Goal: Task Accomplishment & Management: Complete application form

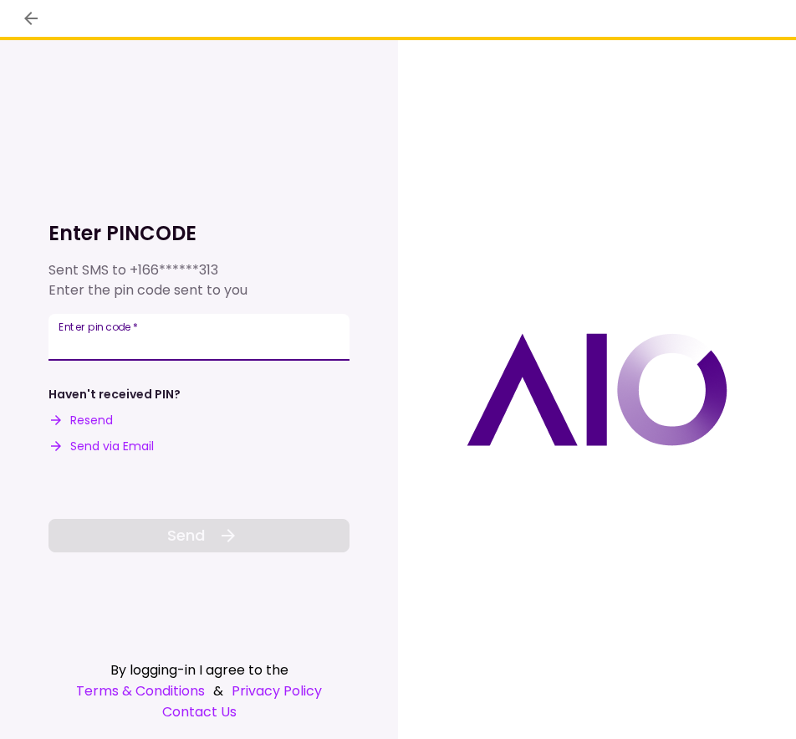
click at [206, 354] on input "Enter pin code   *" at bounding box center [199, 337] width 301 height 47
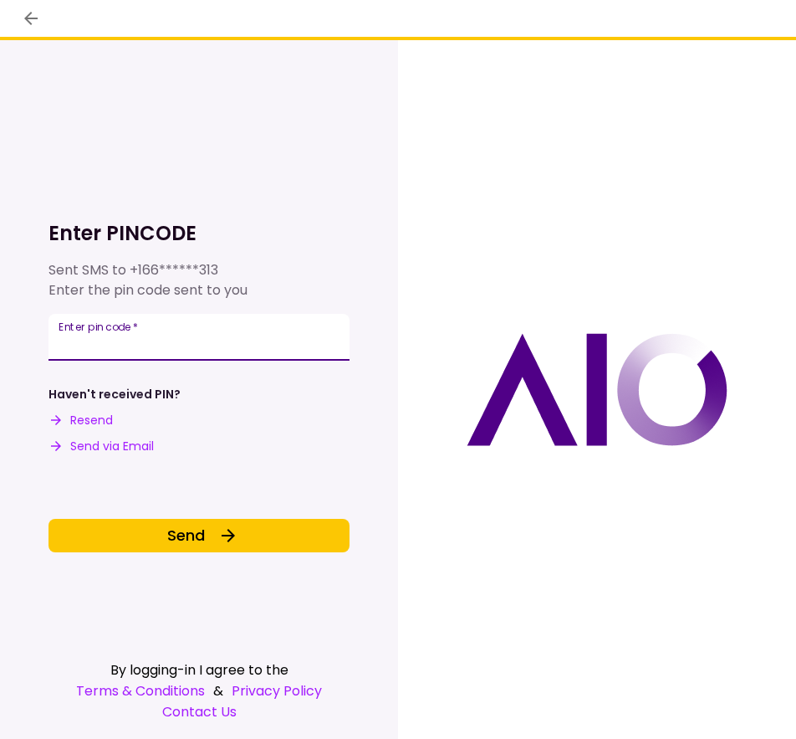
click at [114, 448] on button "Send via Email" at bounding box center [101, 447] width 105 height 18
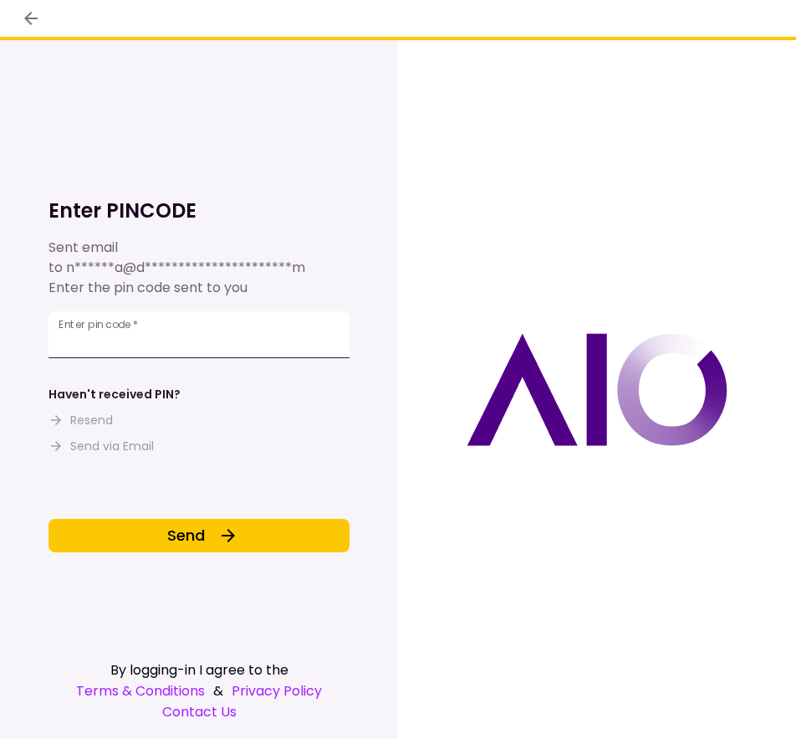
click at [134, 334] on input "*" at bounding box center [199, 334] width 301 height 47
type input "*"
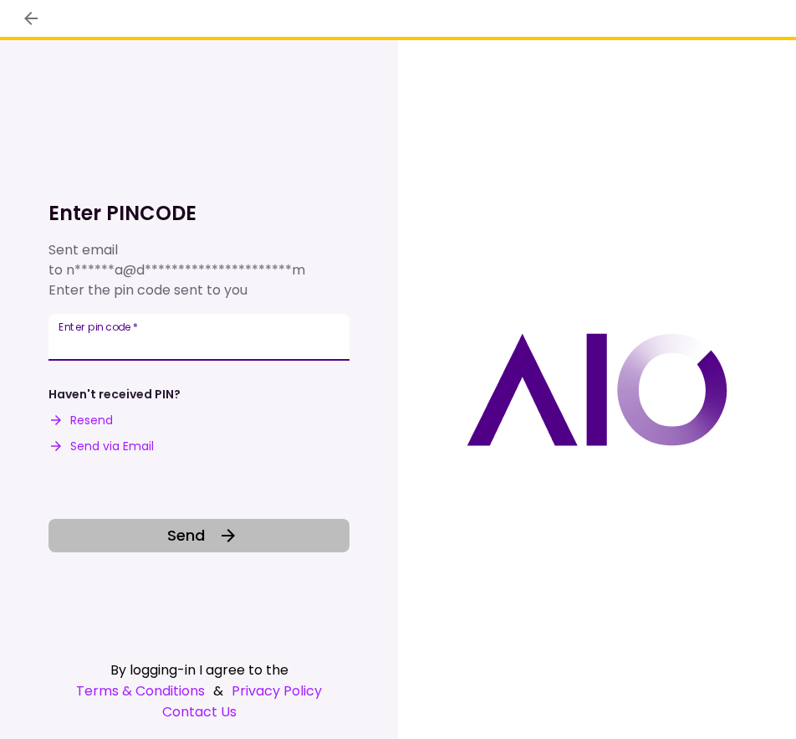
type input "******"
click at [100, 520] on button "Send" at bounding box center [199, 535] width 301 height 33
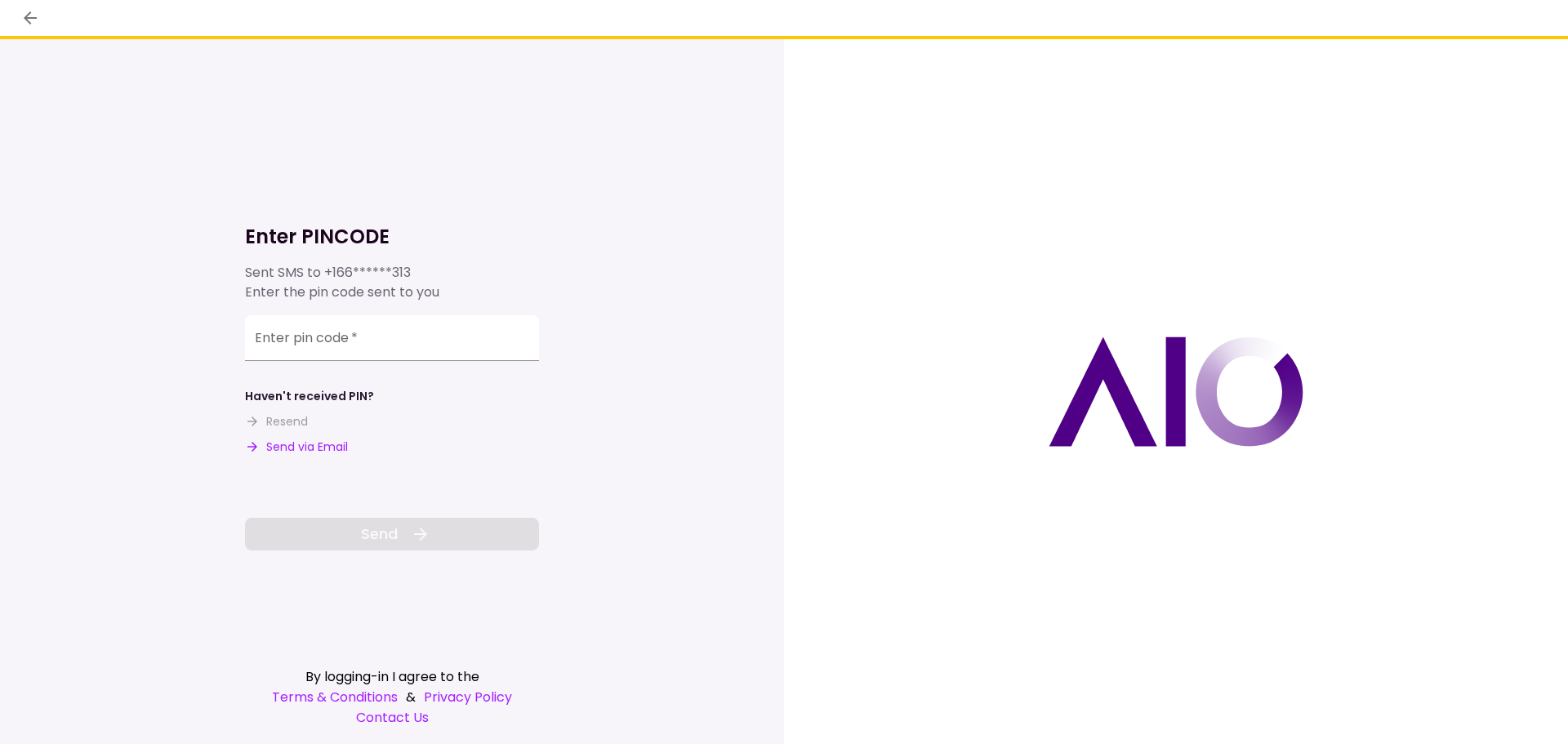
click at [278, 451] on button "Send via Email" at bounding box center [296, 447] width 103 height 18
click at [320, 338] on div "Enter pin code   *" at bounding box center [392, 338] width 294 height 46
click at [358, 348] on input "Enter pin code   *" at bounding box center [392, 338] width 294 height 46
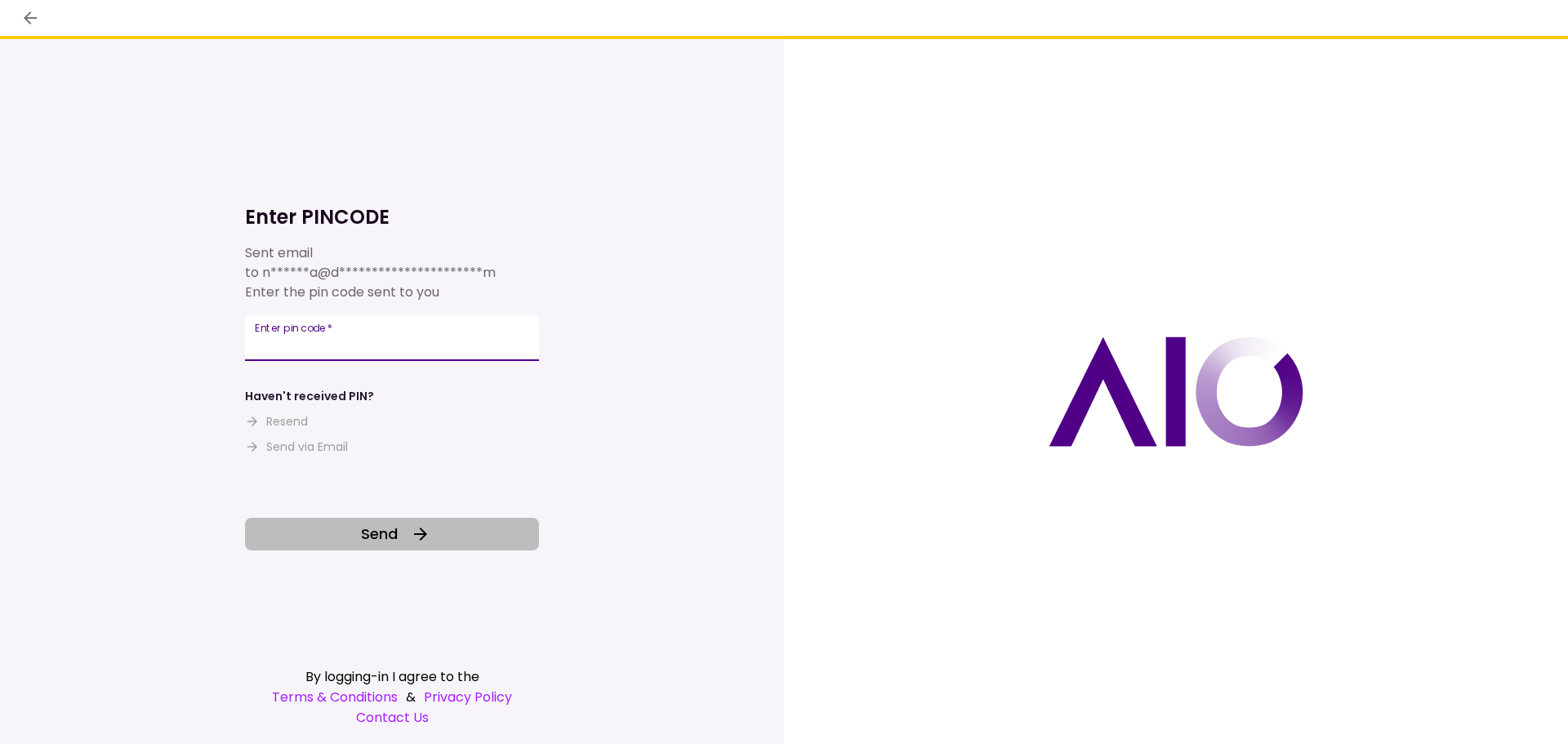
type input "******"
click at [390, 534] on span "Send" at bounding box center [380, 533] width 37 height 22
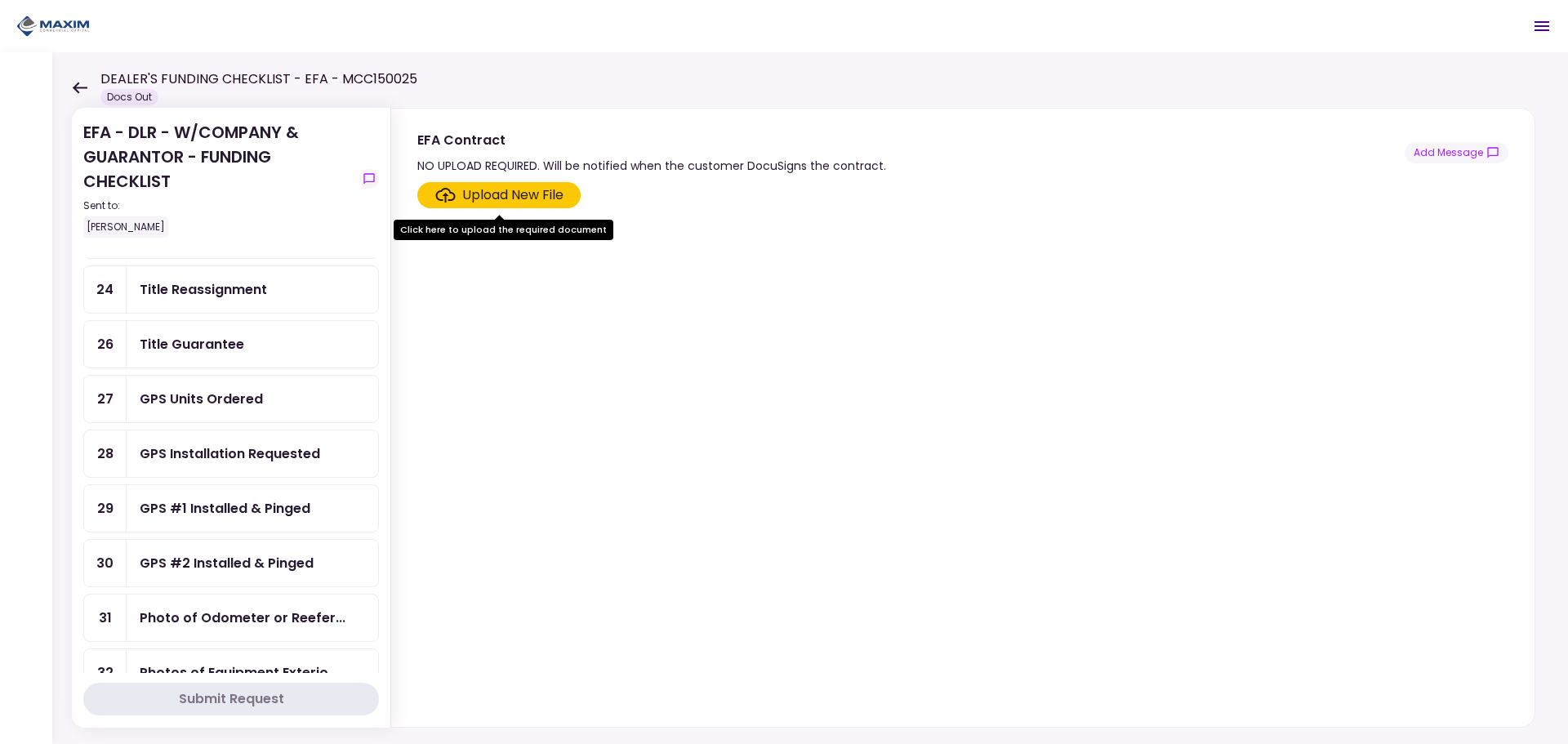
scroll to position [928, 0]
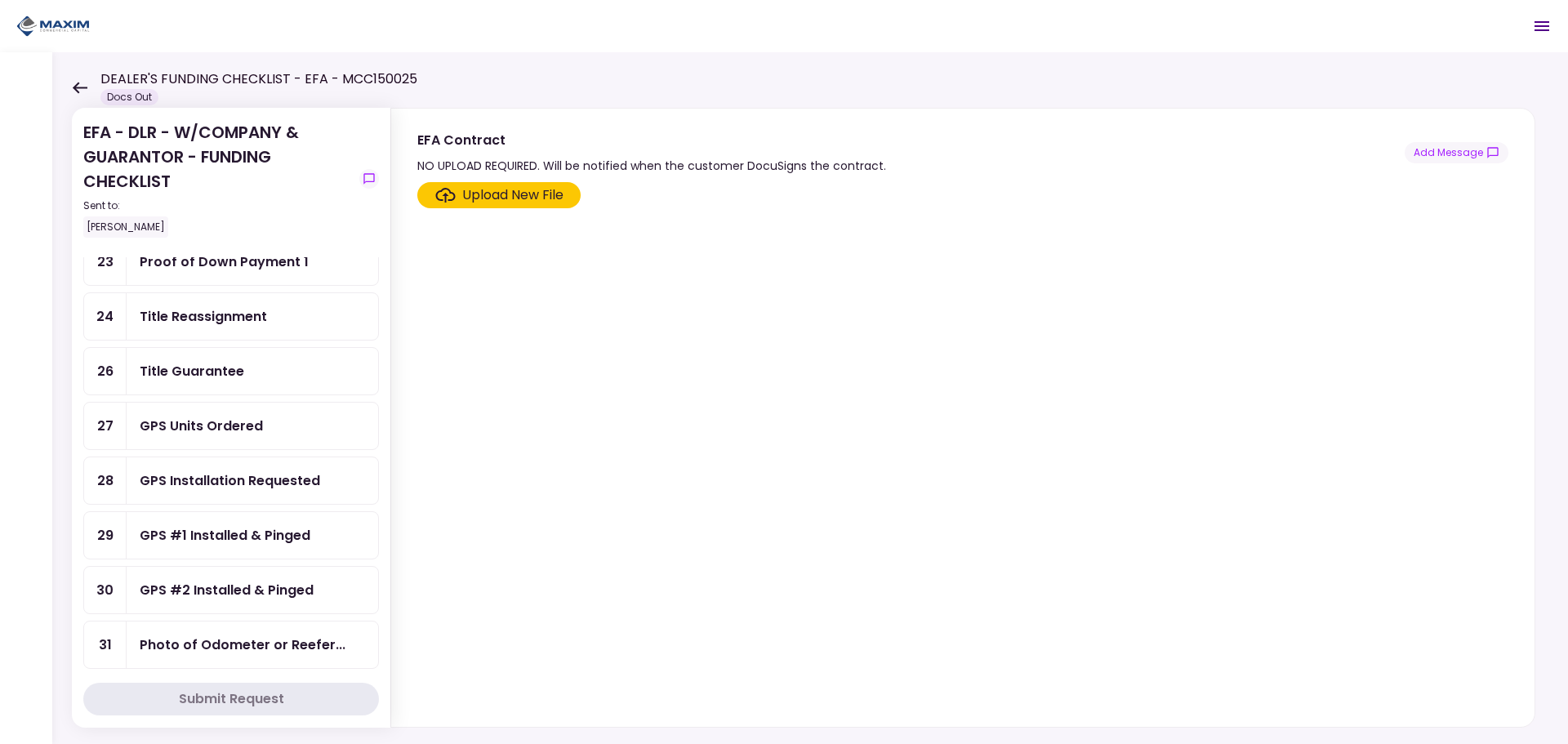
click at [219, 425] on div "GPS Units Ordered" at bounding box center [201, 426] width 123 height 21
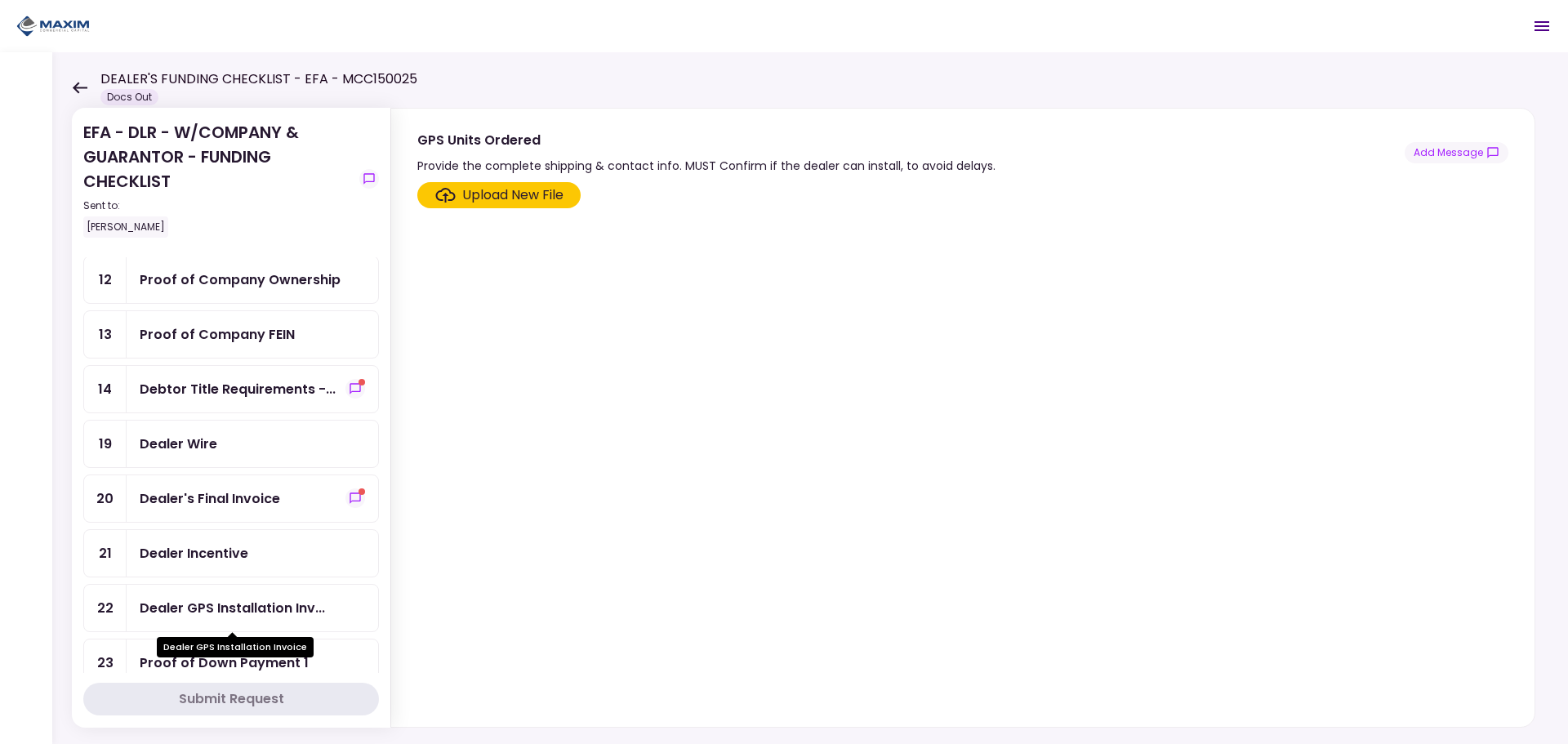
scroll to position [519, 0]
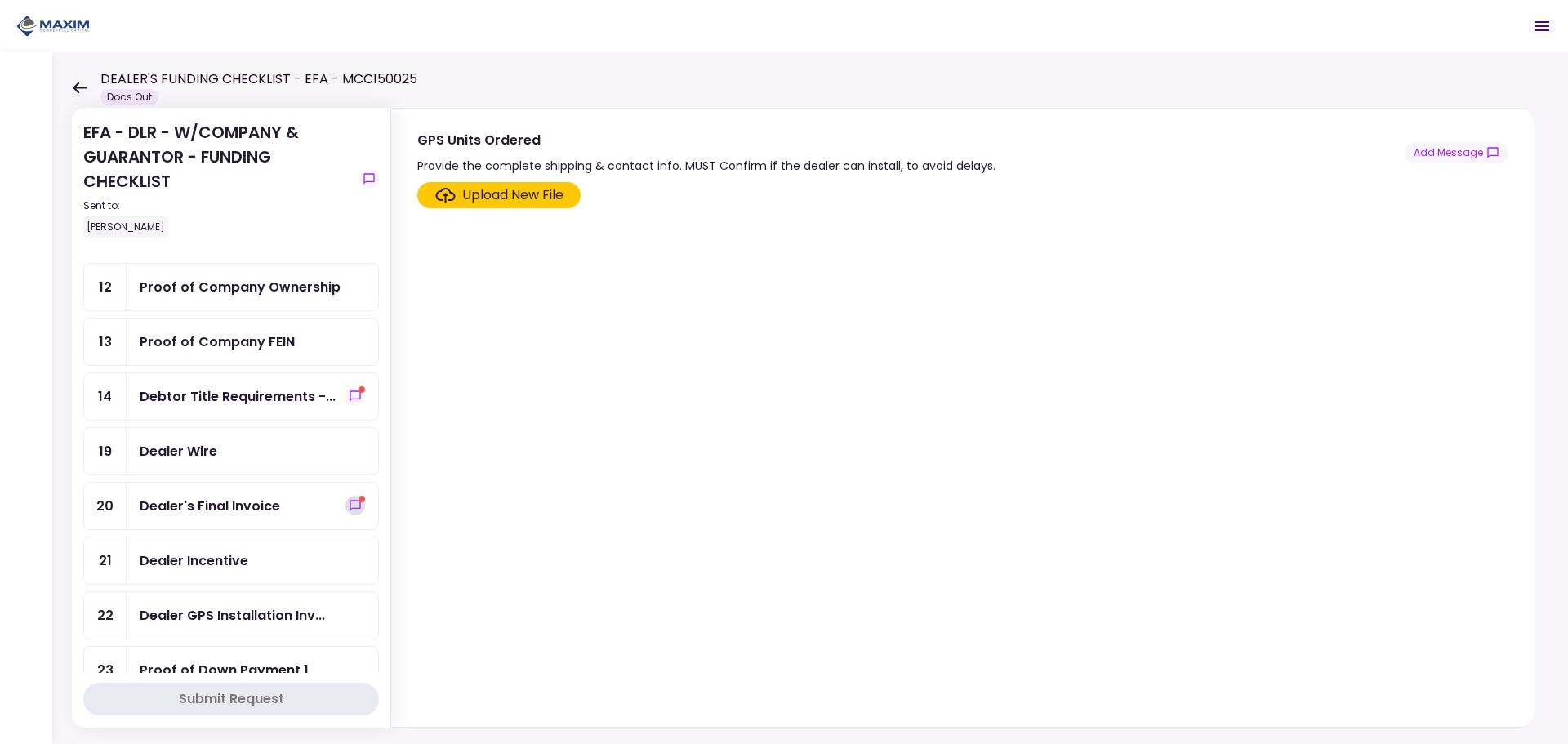
click at [349, 503] on icon "show-messages" at bounding box center [354, 505] width 13 height 13
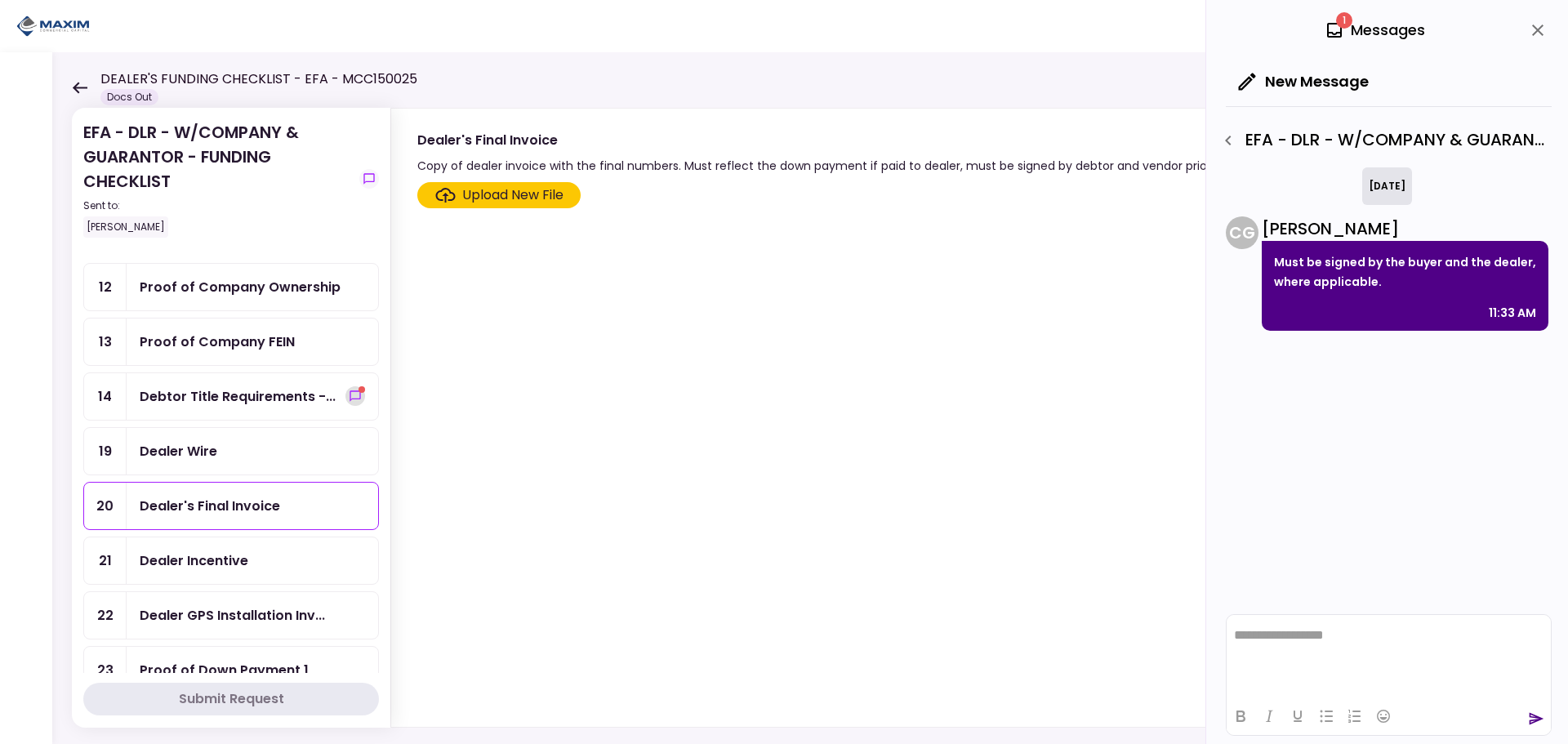
click at [349, 397] on icon "show-messages" at bounding box center [354, 395] width 13 height 13
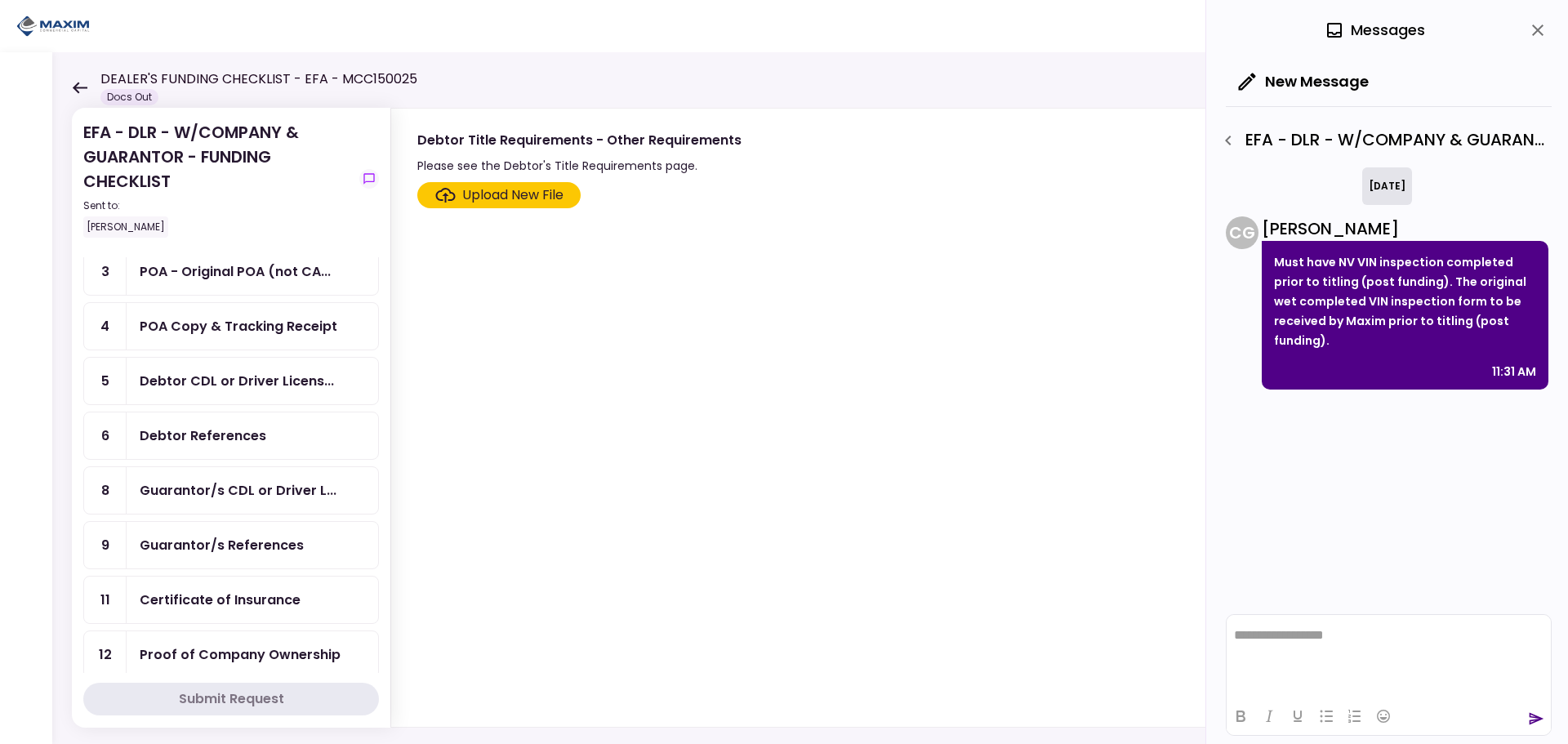
scroll to position [111, 0]
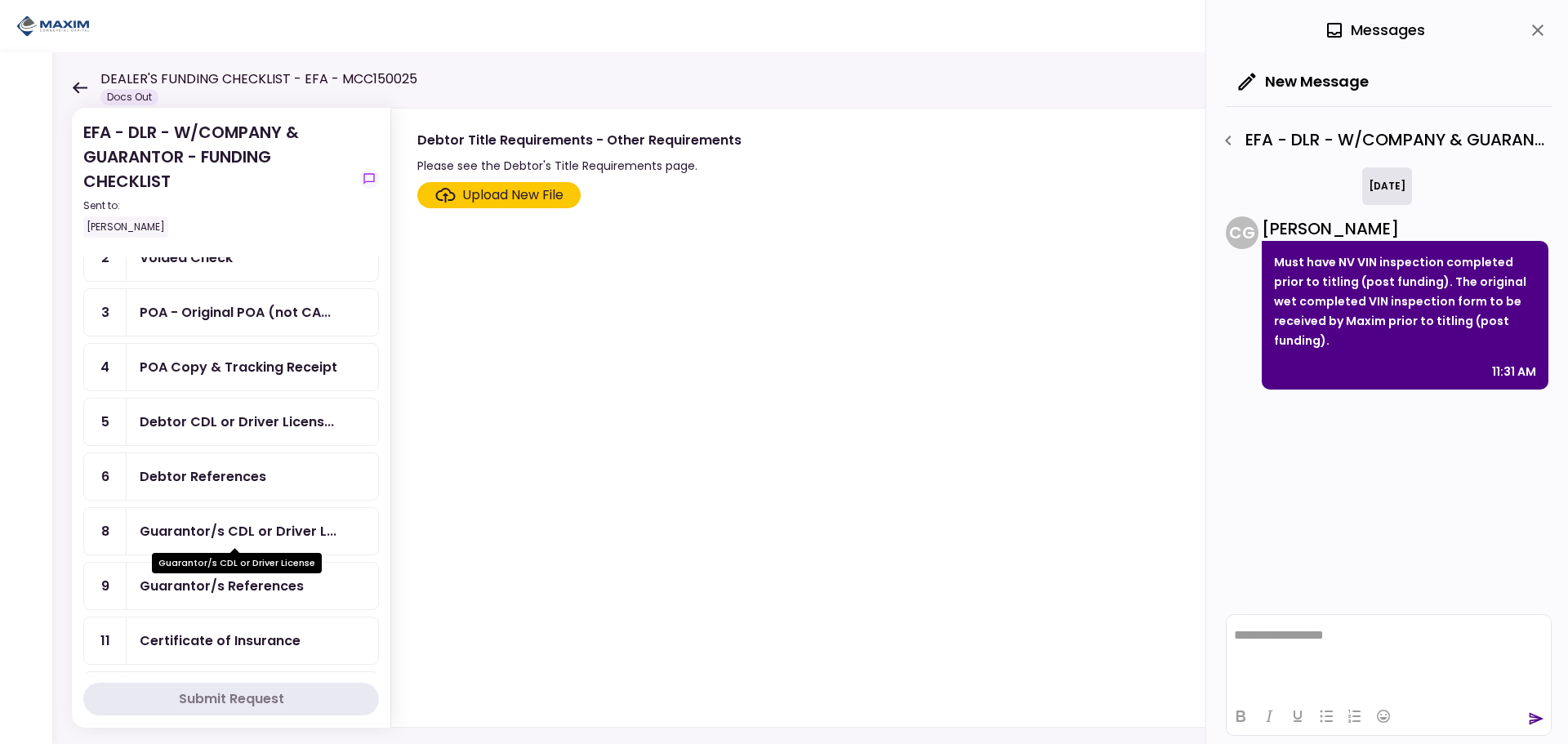
click at [246, 535] on div "Guarantor/s CDL or Driver L..." at bounding box center [238, 531] width 197 height 21
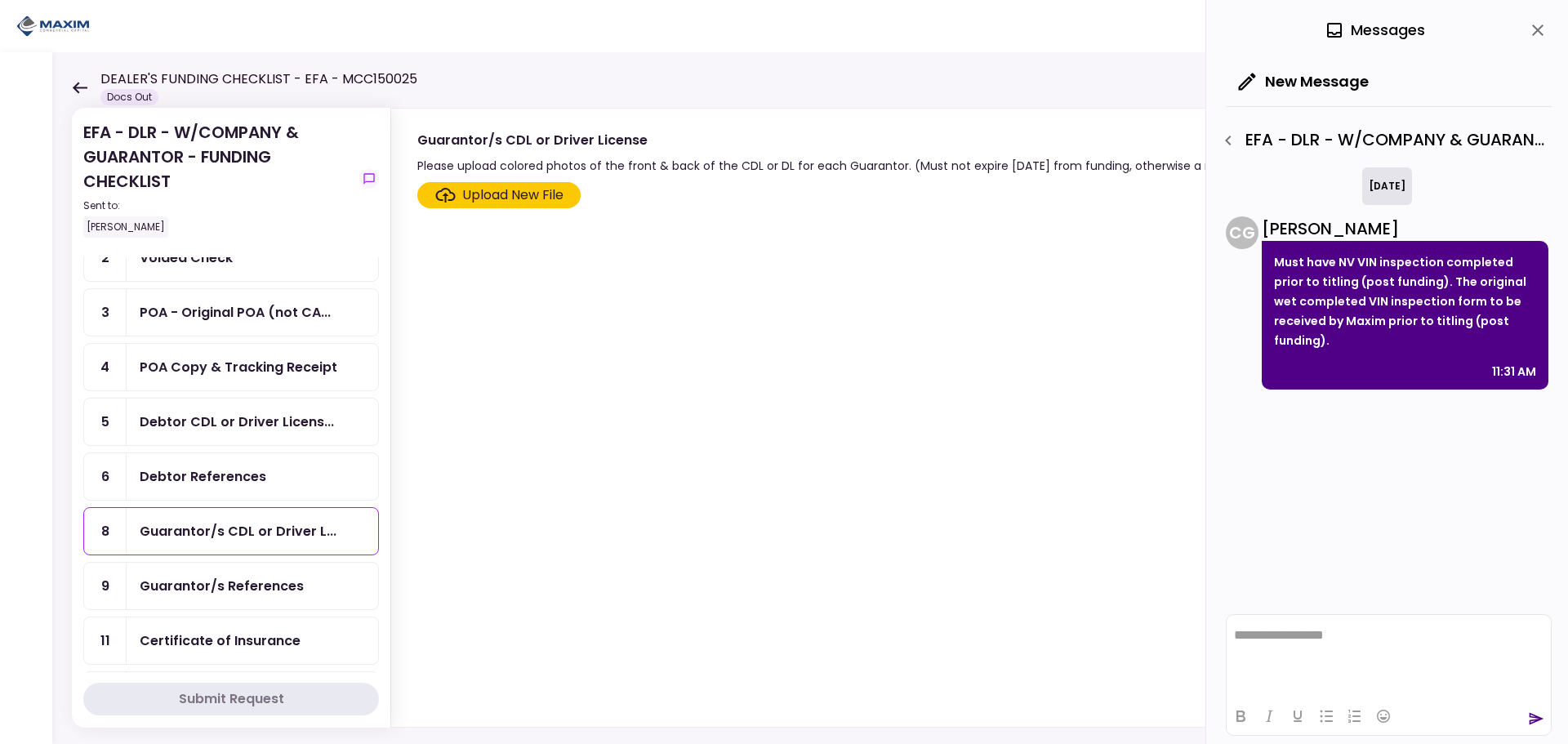
click at [247, 475] on div "Debtor References" at bounding box center [203, 476] width 127 height 21
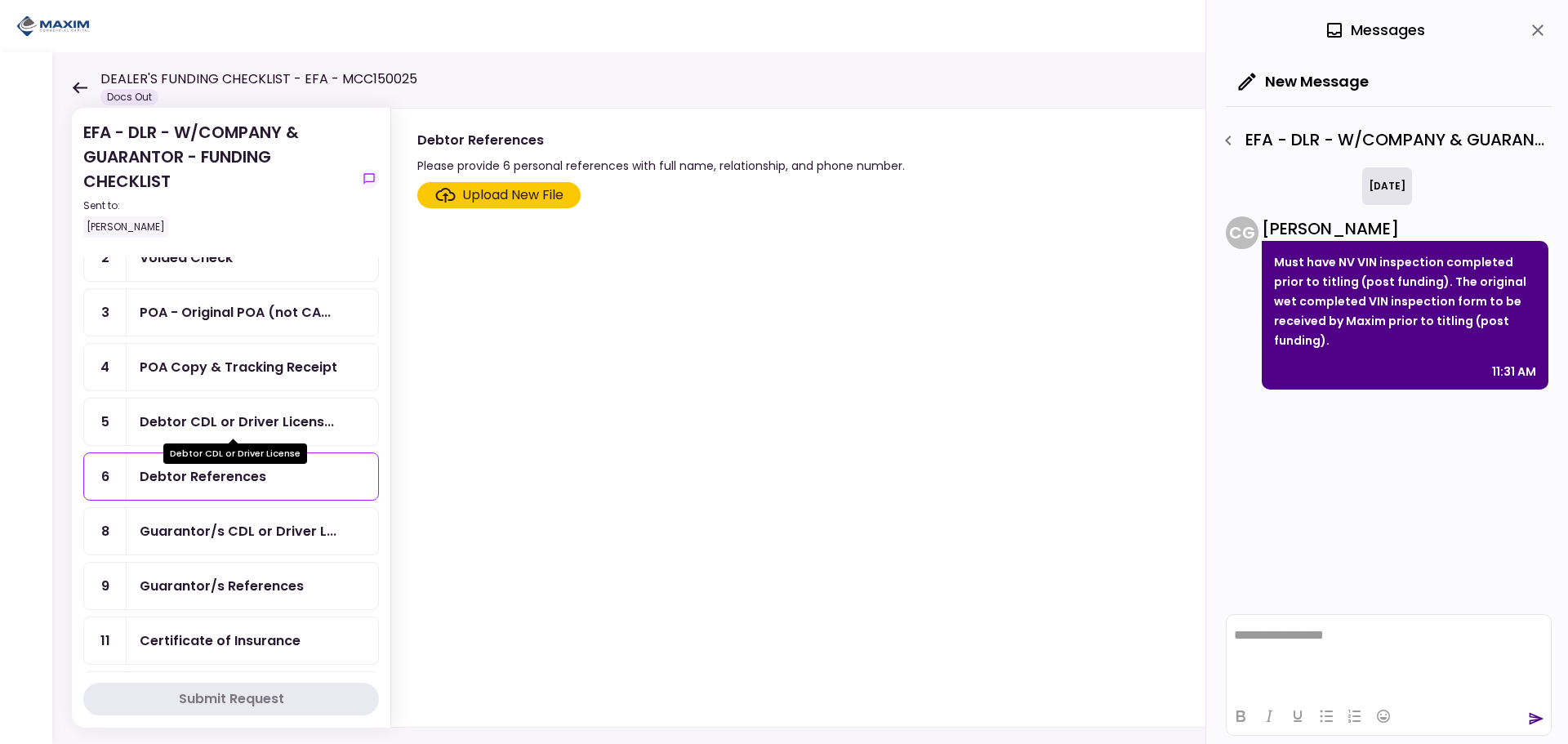
click at [252, 418] on div "Debtor CDL or Driver Licens..." at bounding box center [236, 422] width 194 height 21
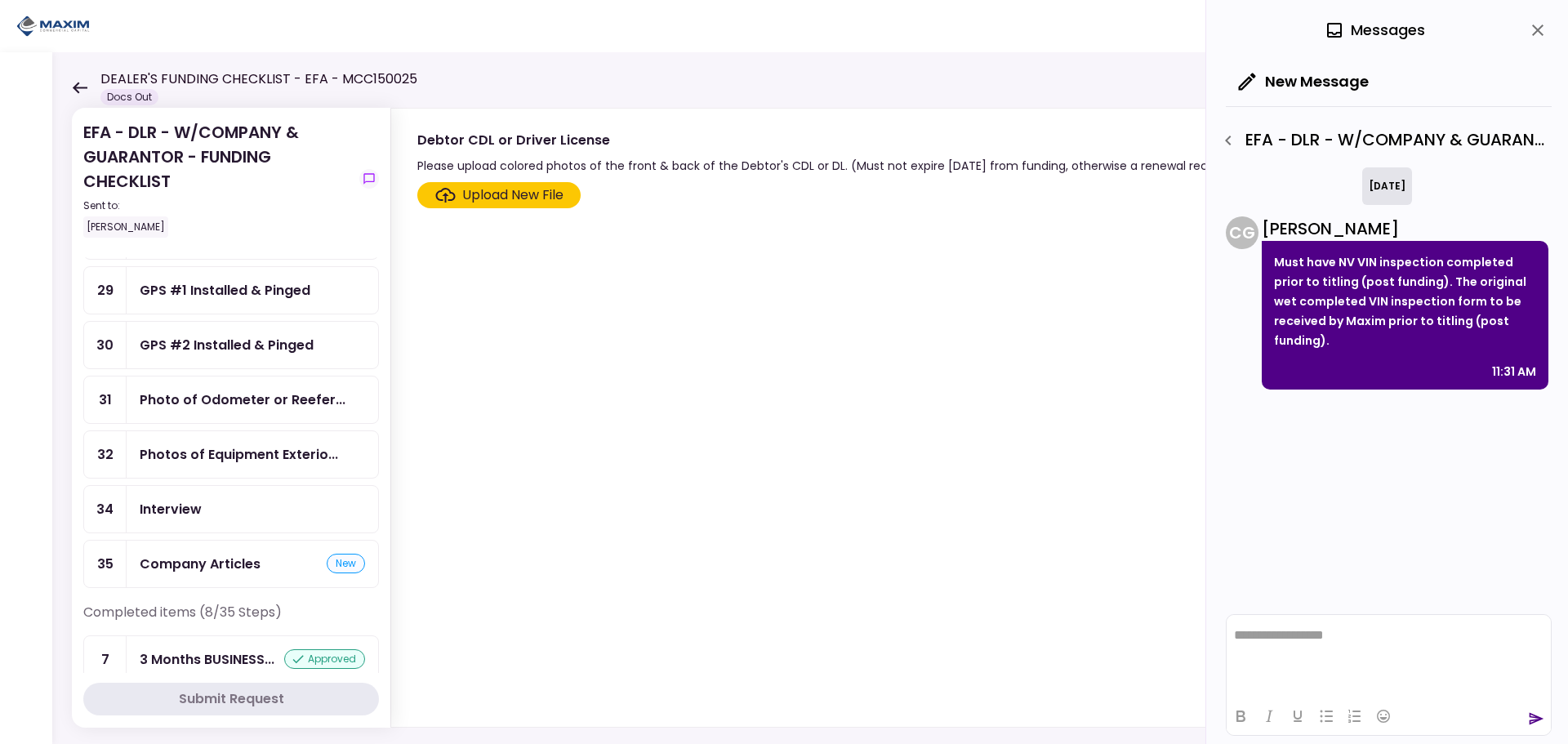
scroll to position [1092, 0]
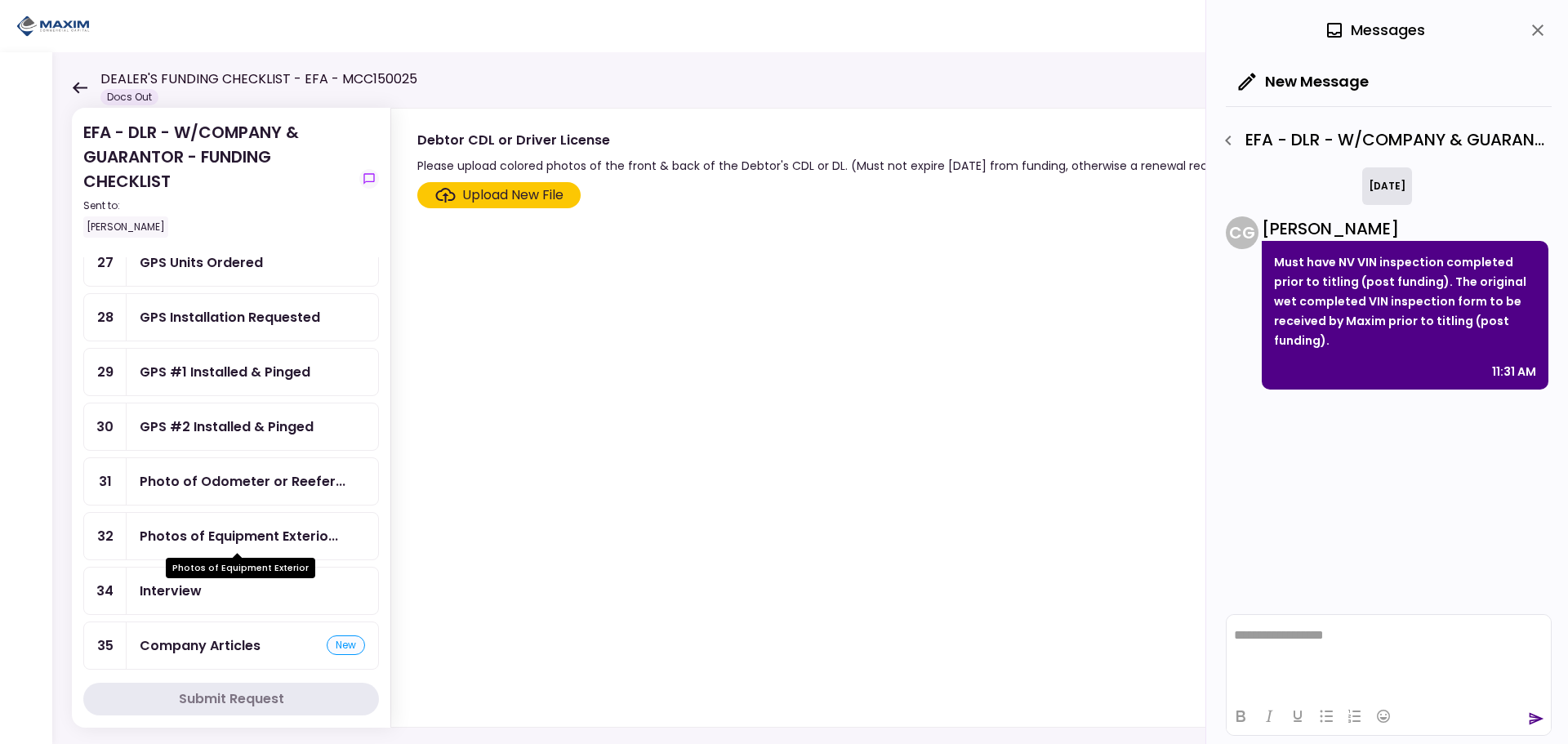
click at [232, 531] on div "Photos of Equipment Exterio..." at bounding box center [238, 536] width 198 height 21
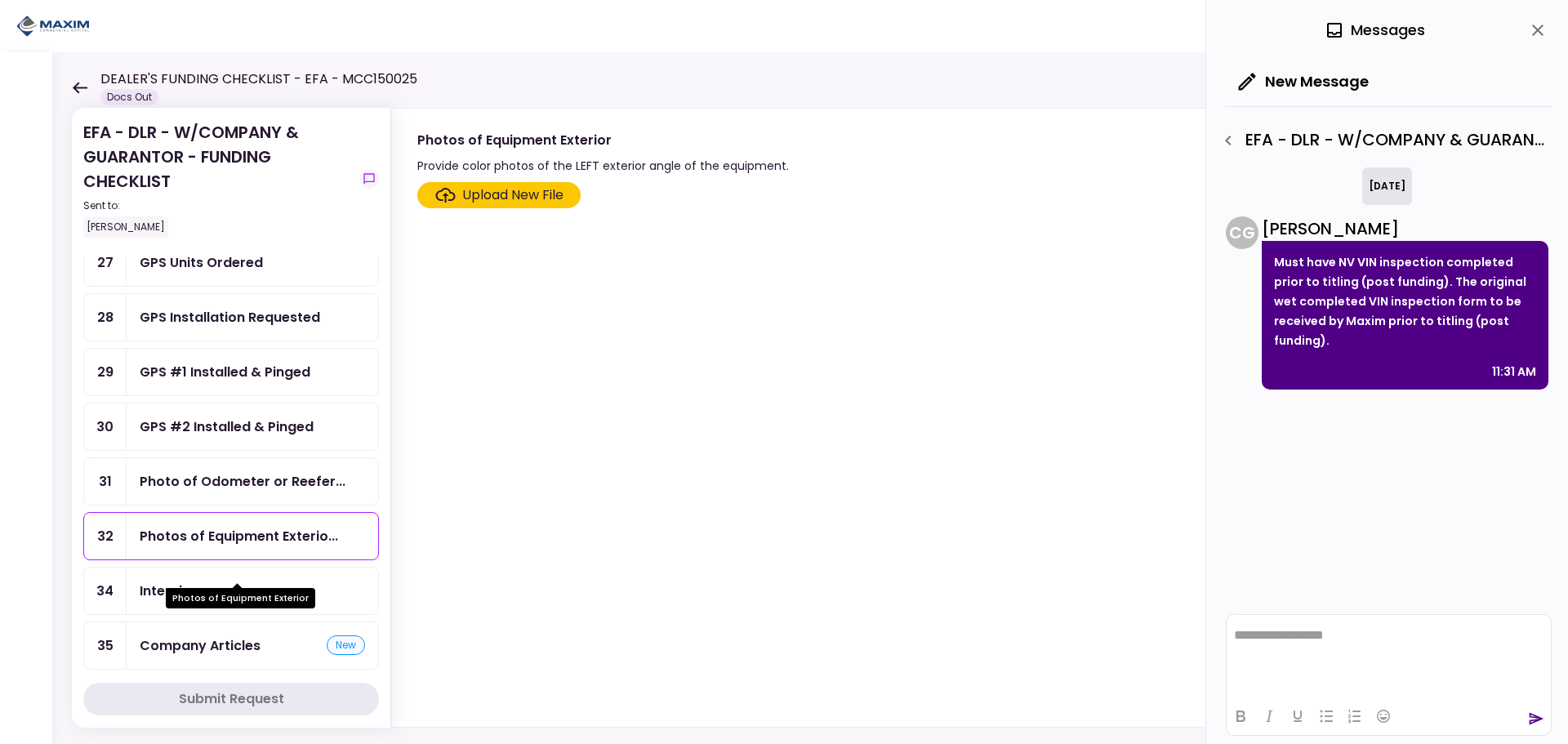
scroll to position [1010, 0]
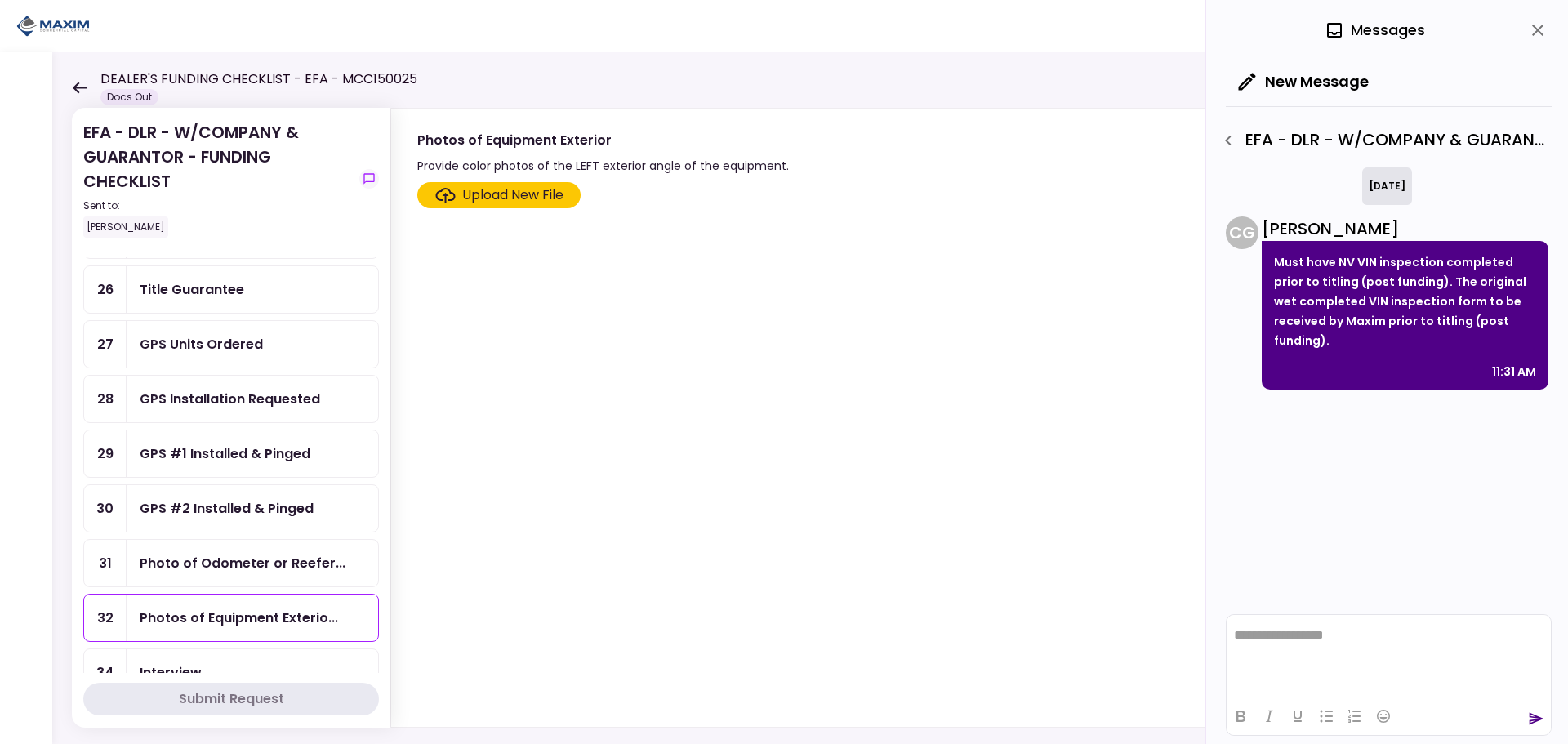
click at [1374, 576] on div "[DATE] C G [PERSON_NAME] Must have NV VIN inspection completed prior to titling…" at bounding box center [1389, 387] width 326 height 439
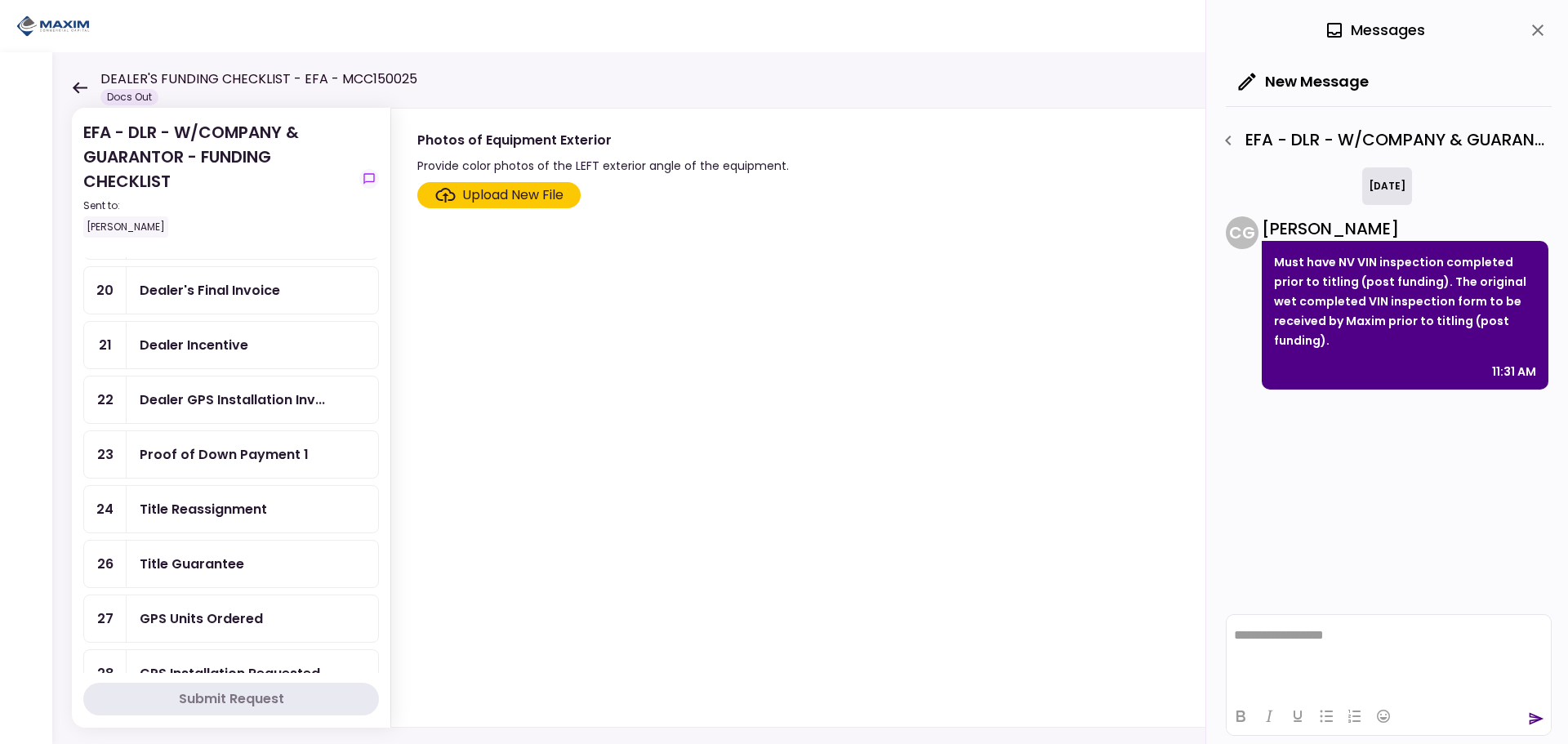
scroll to position [765, 0]
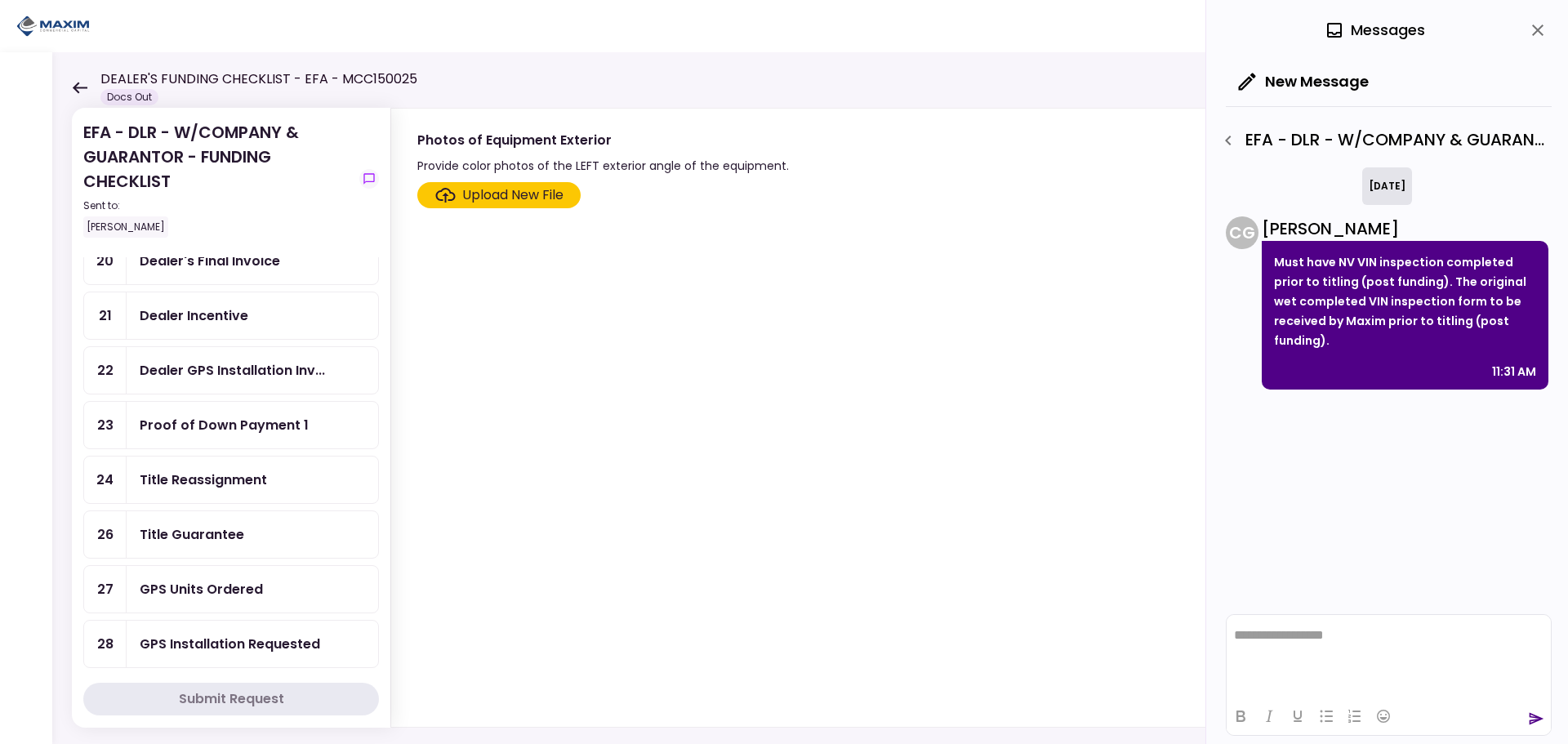
click at [237, 547] on div "Title Guarantee" at bounding box center [253, 535] width 252 height 47
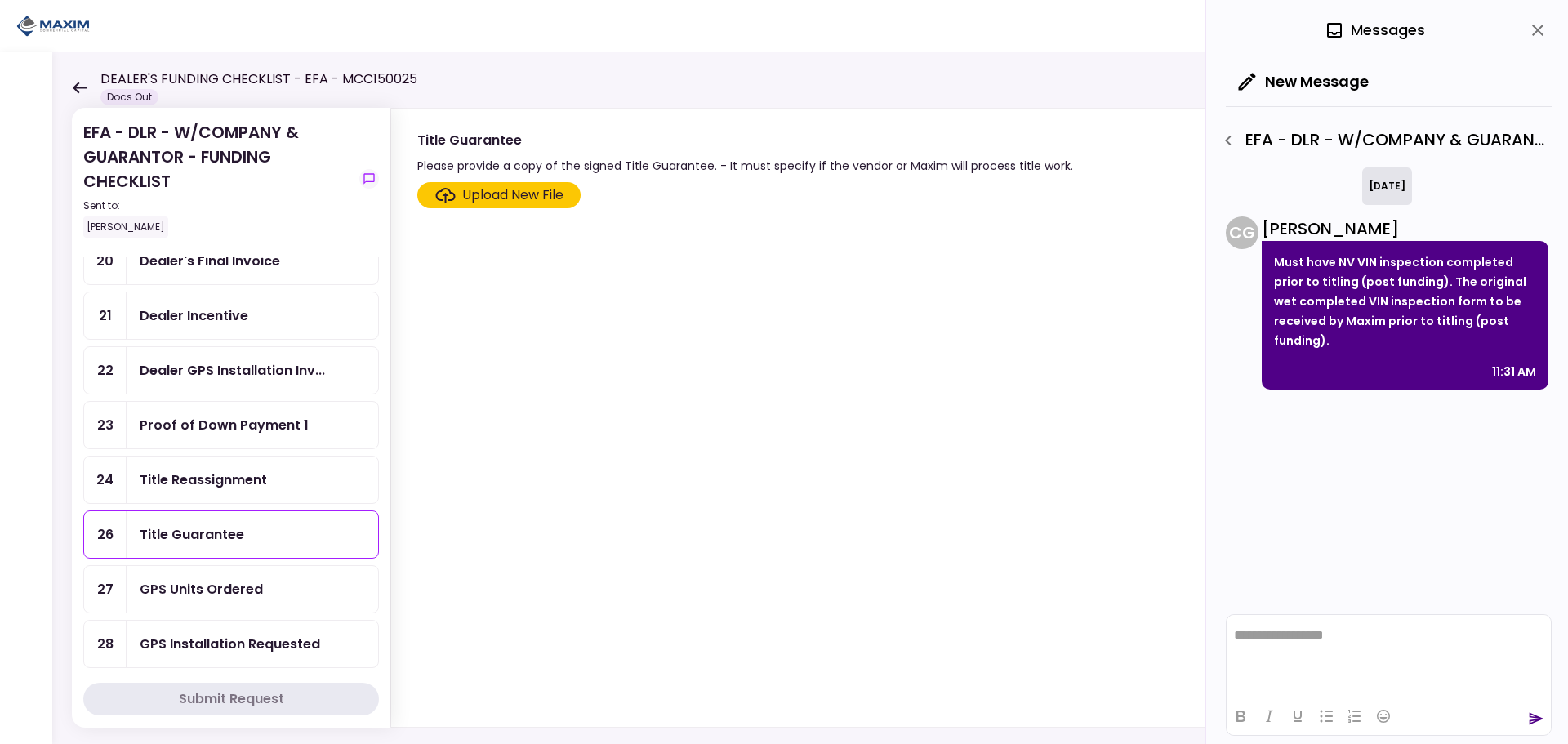
click at [511, 202] on div "Upload New File" at bounding box center [513, 195] width 102 height 20
click at [0, 0] on input "Upload New File" at bounding box center [0, 0] width 0 height 0
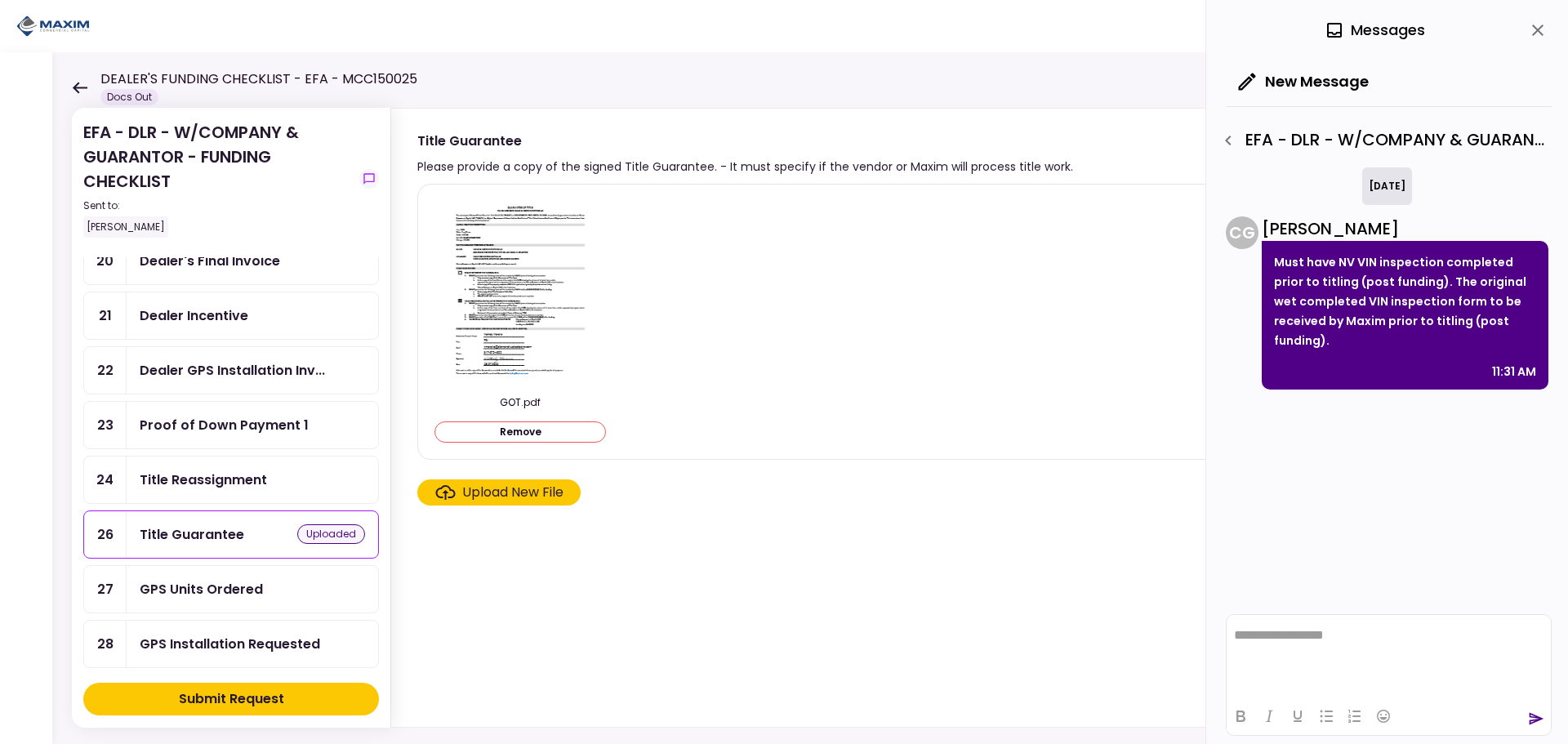
click at [477, 490] on div "Upload New File" at bounding box center [513, 492] width 102 height 20
click at [0, 0] on input "Upload New File" at bounding box center [0, 0] width 0 height 0
click at [257, 689] on div "Submit Request" at bounding box center [231, 699] width 105 height 20
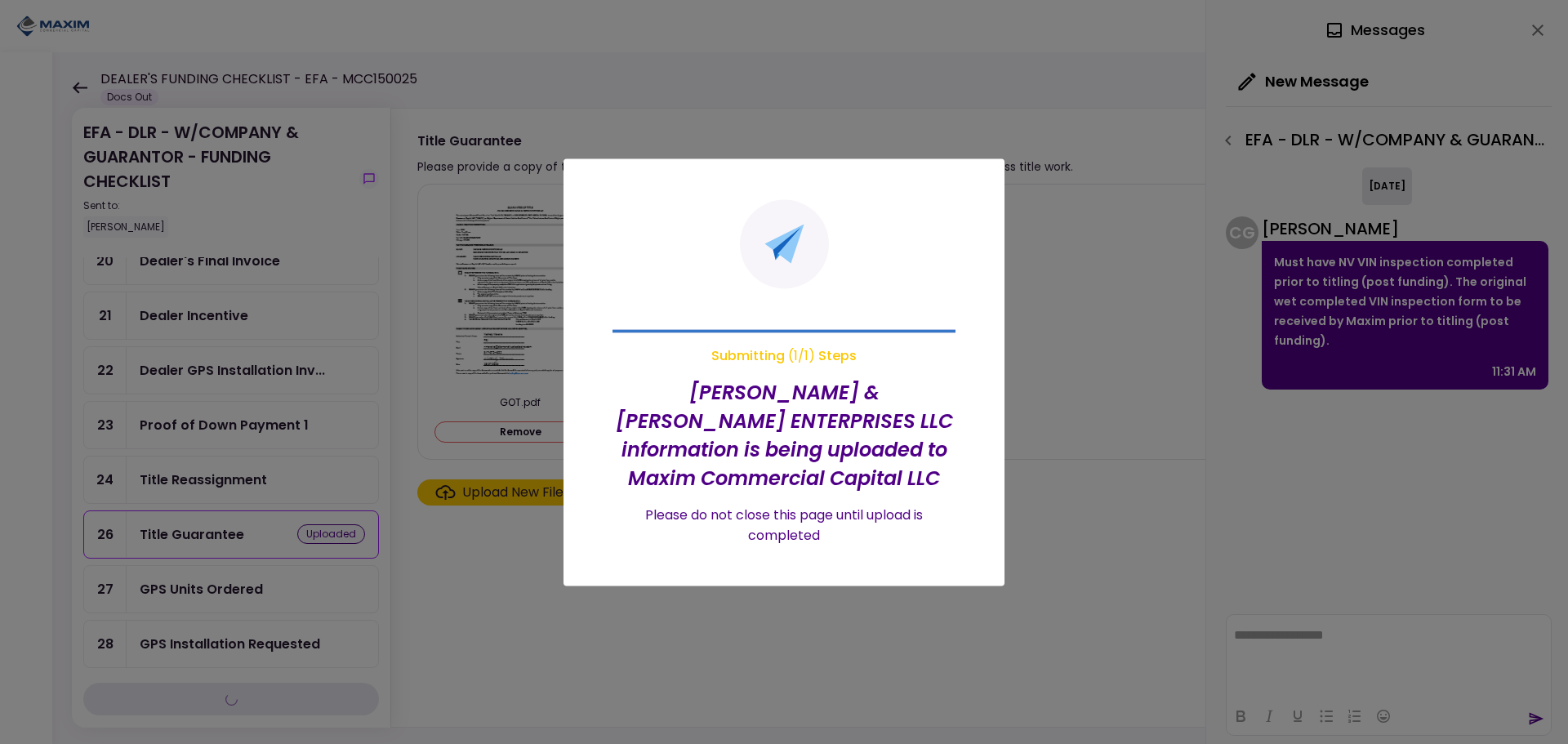
click at [240, 438] on div at bounding box center [784, 372] width 1568 height 744
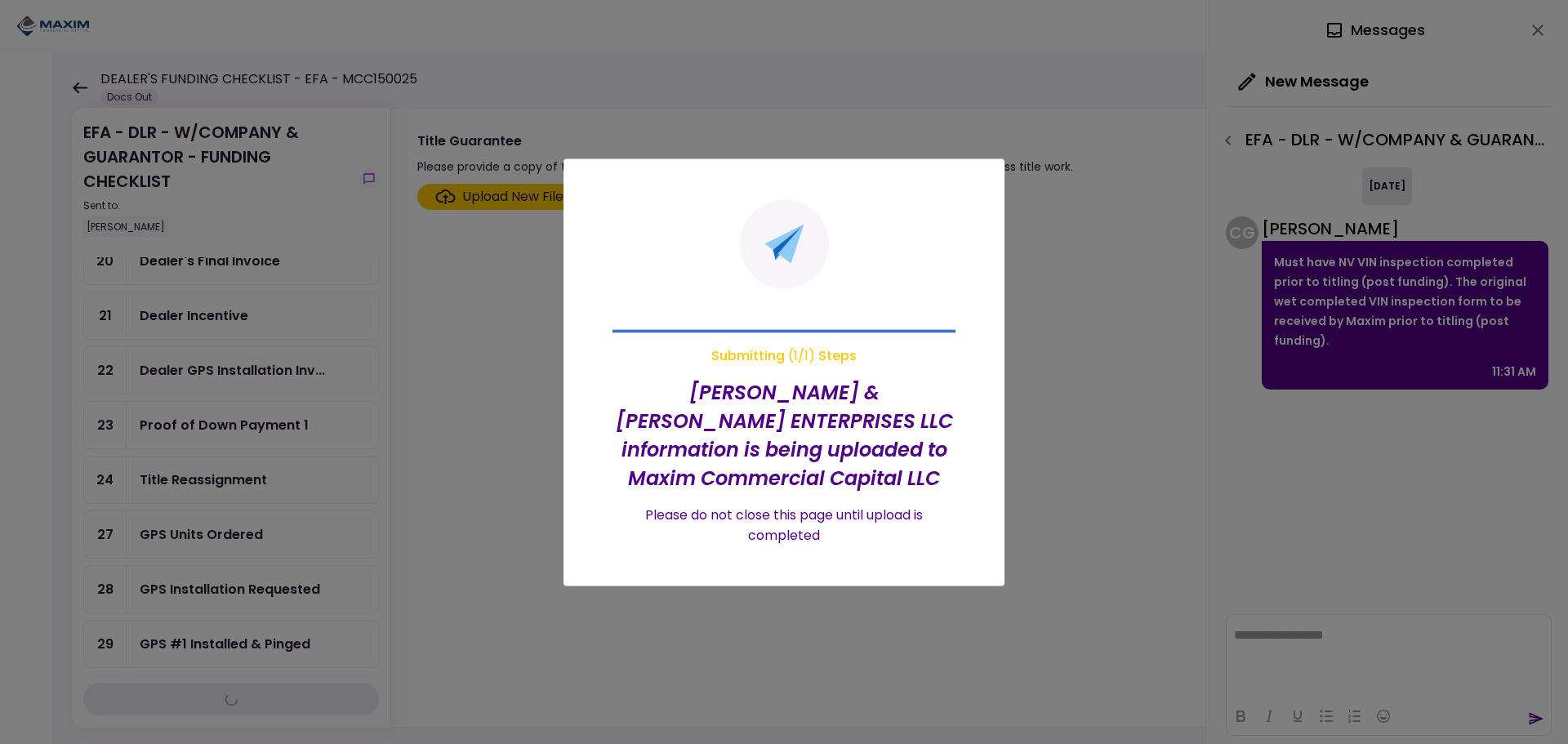
click at [227, 602] on div at bounding box center [784, 372] width 1568 height 744
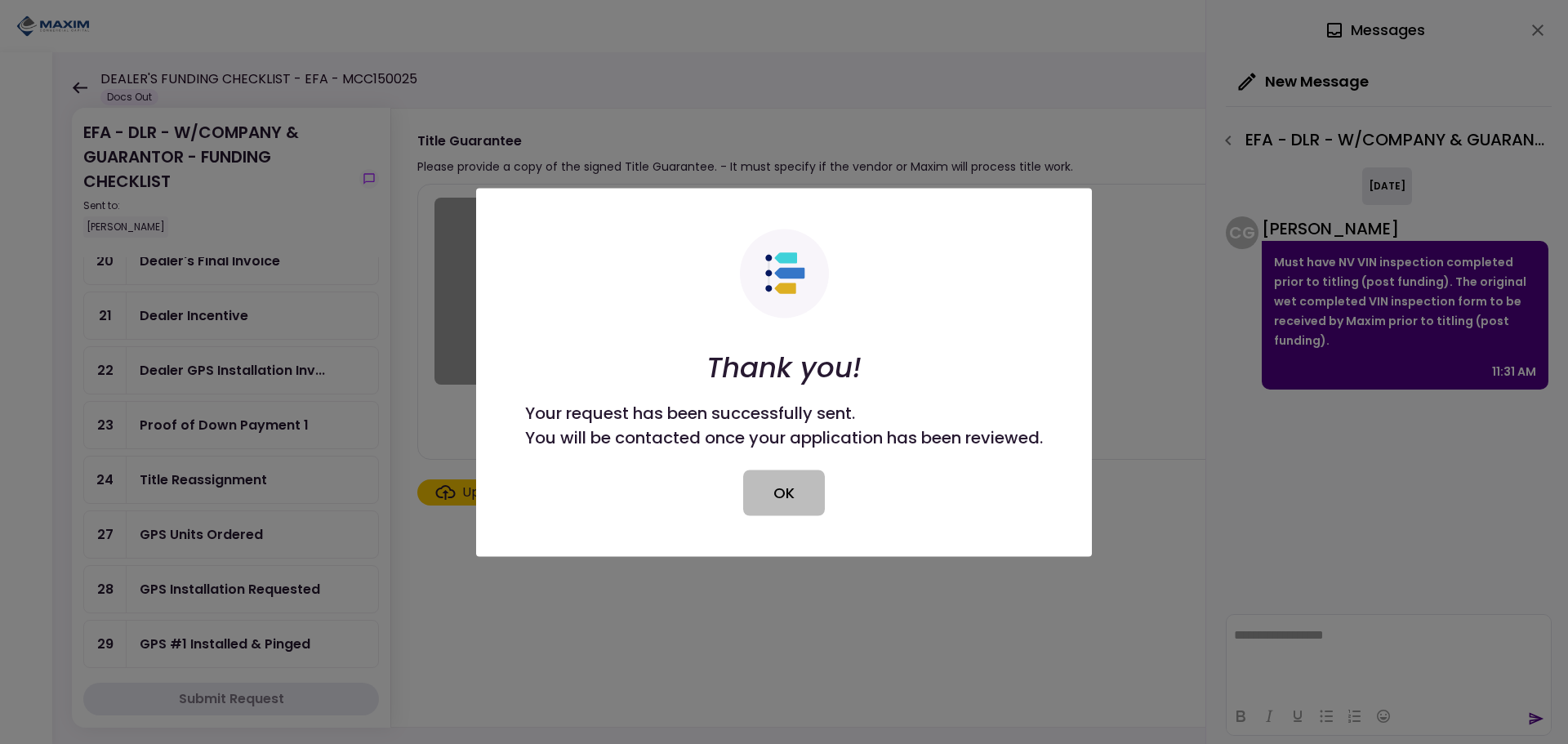
click at [788, 496] on button "OK" at bounding box center [784, 492] width 82 height 46
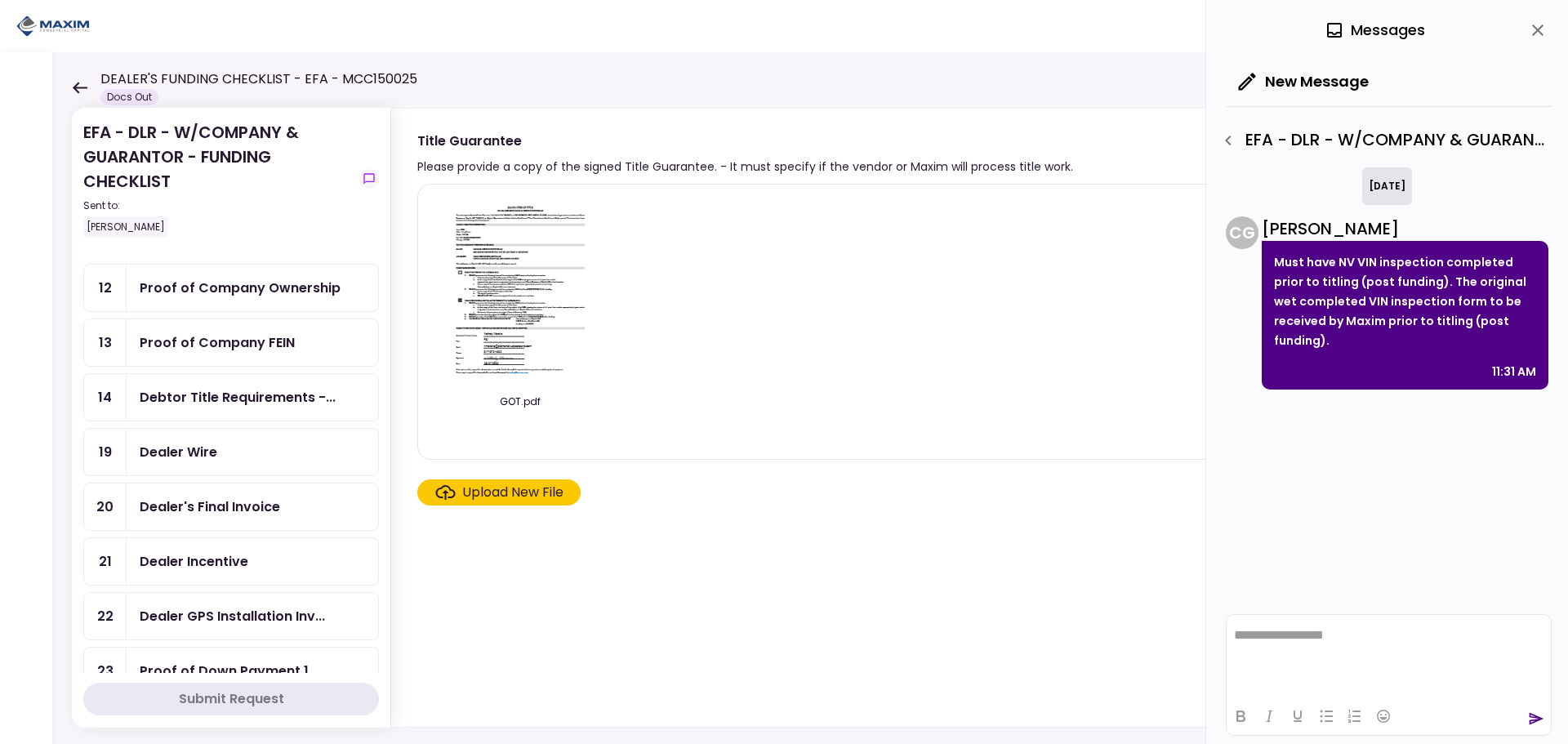
scroll to position [519, 0]
click at [257, 555] on div "Dealer Incentive" at bounding box center [252, 560] width 226 height 21
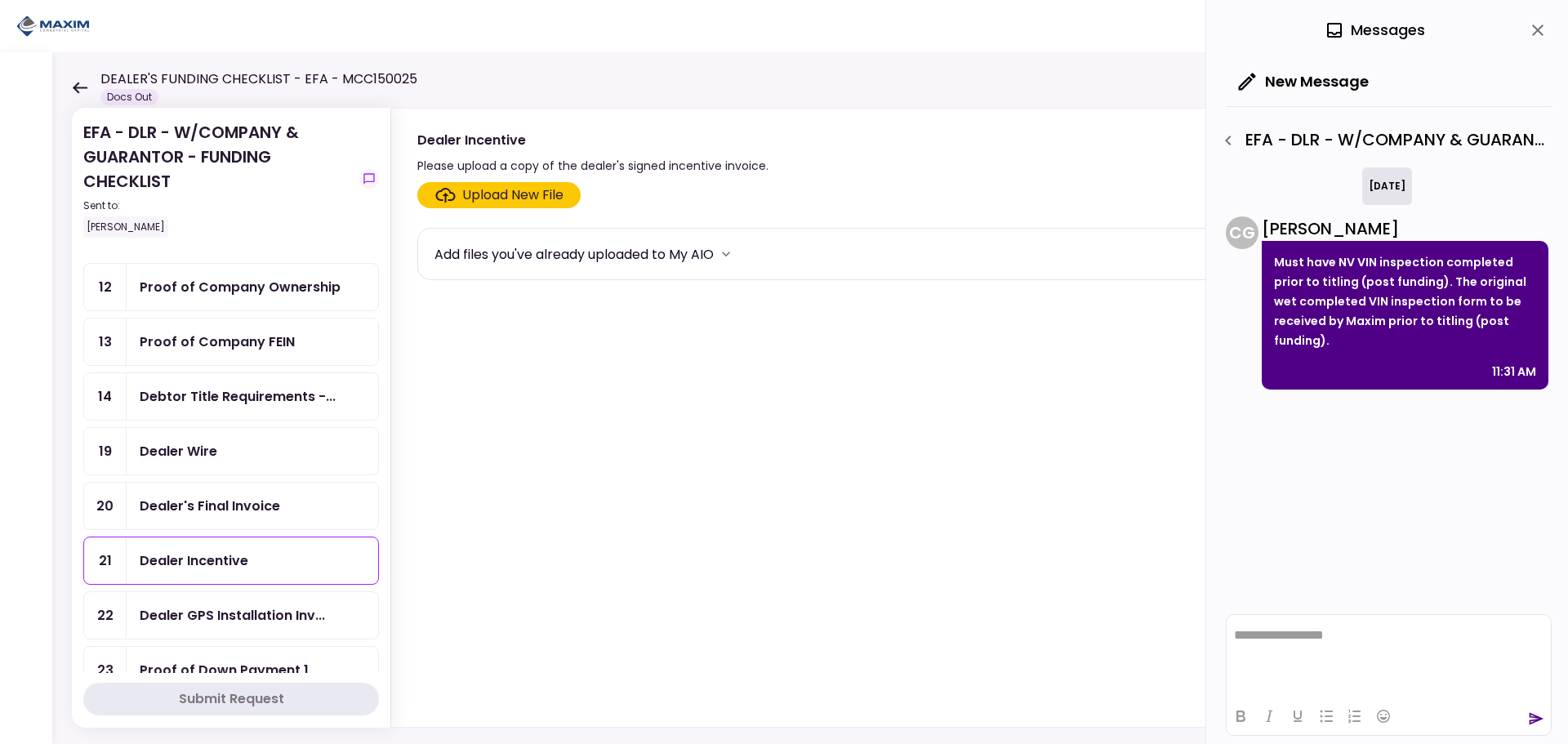
click at [550, 198] on div "Upload New File" at bounding box center [513, 195] width 102 height 20
click at [0, 0] on input "Upload New File" at bounding box center [0, 0] width 0 height 0
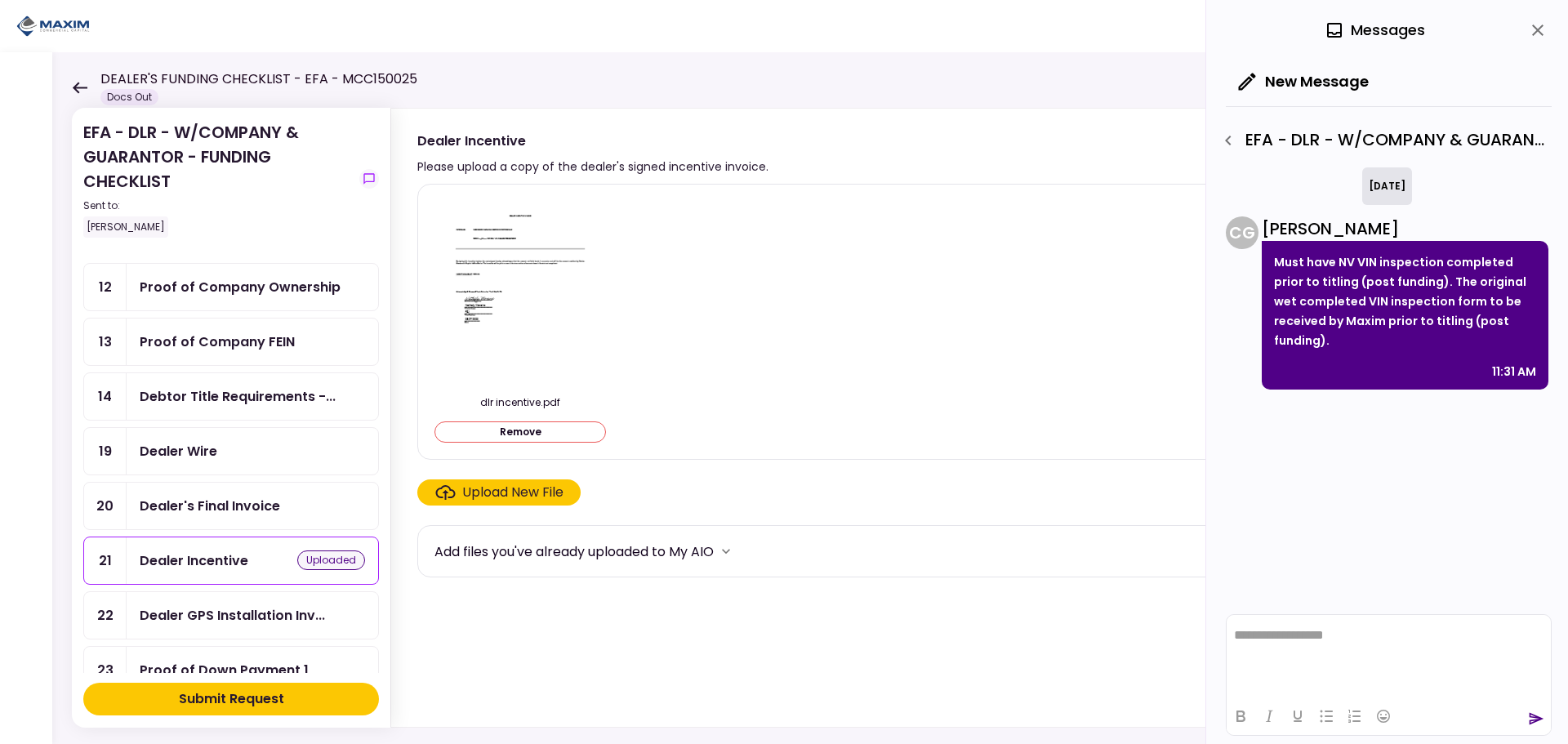
click at [224, 702] on div "Submit Request" at bounding box center [231, 699] width 105 height 20
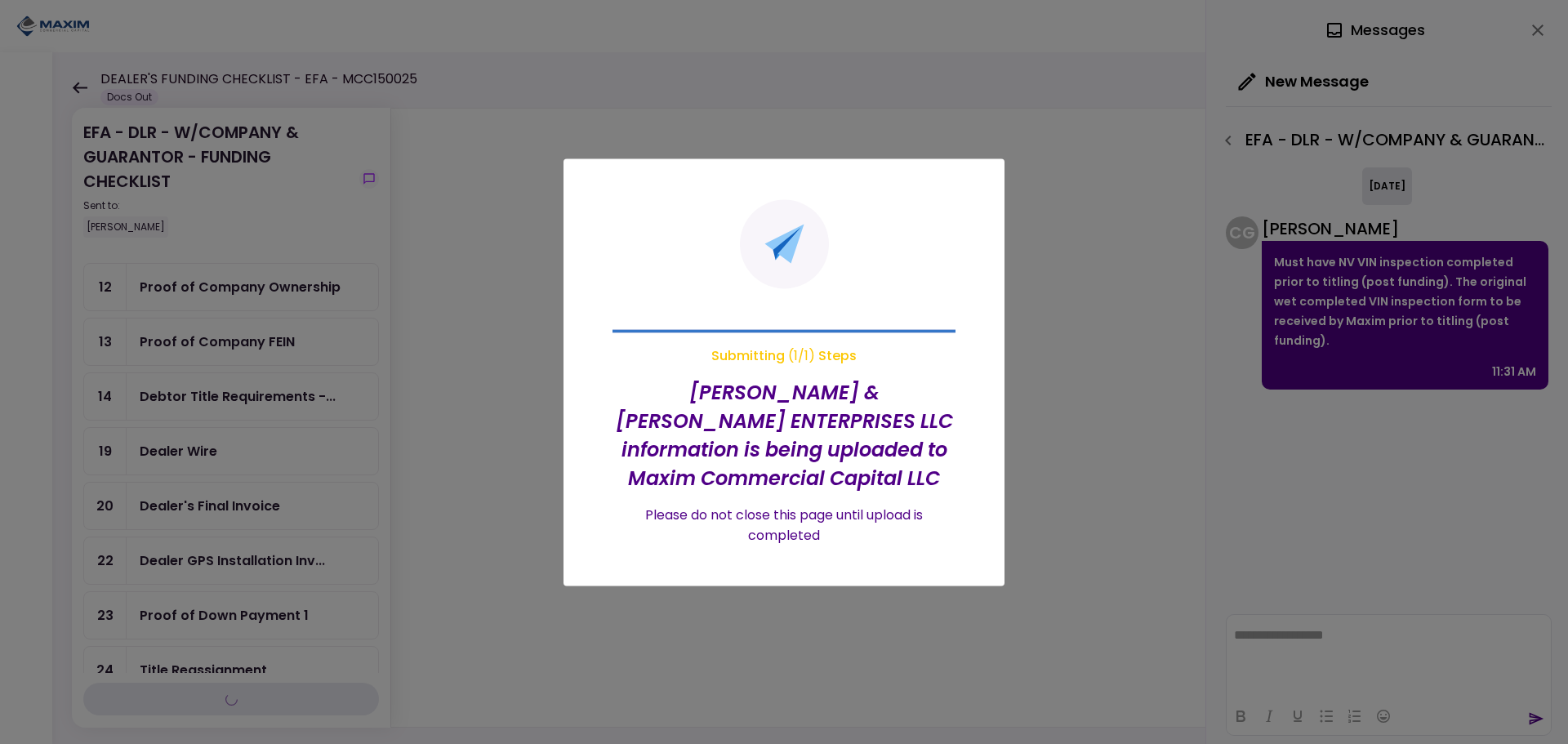
click at [508, 513] on div at bounding box center [784, 372] width 1568 height 744
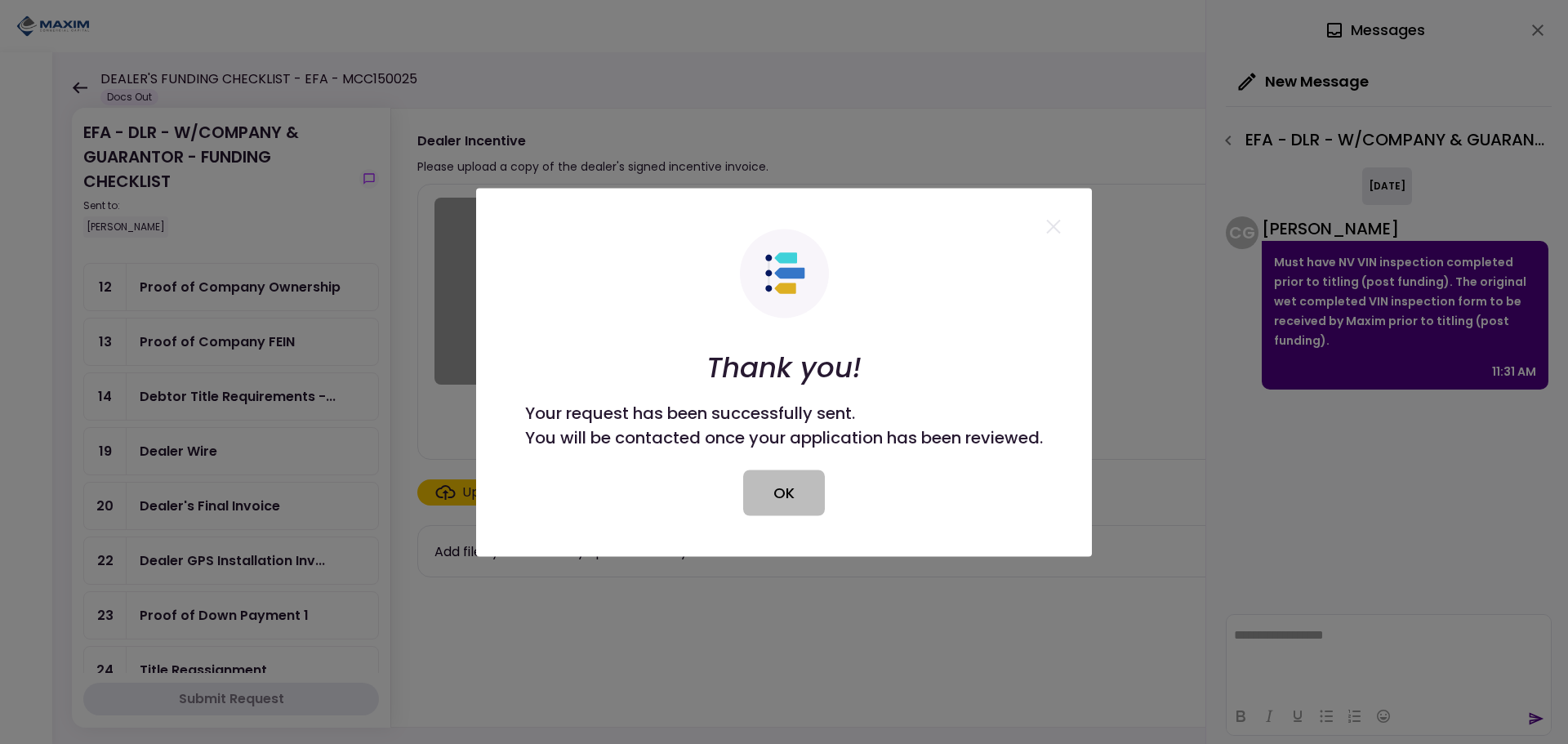
click at [795, 499] on button "OK" at bounding box center [784, 492] width 82 height 46
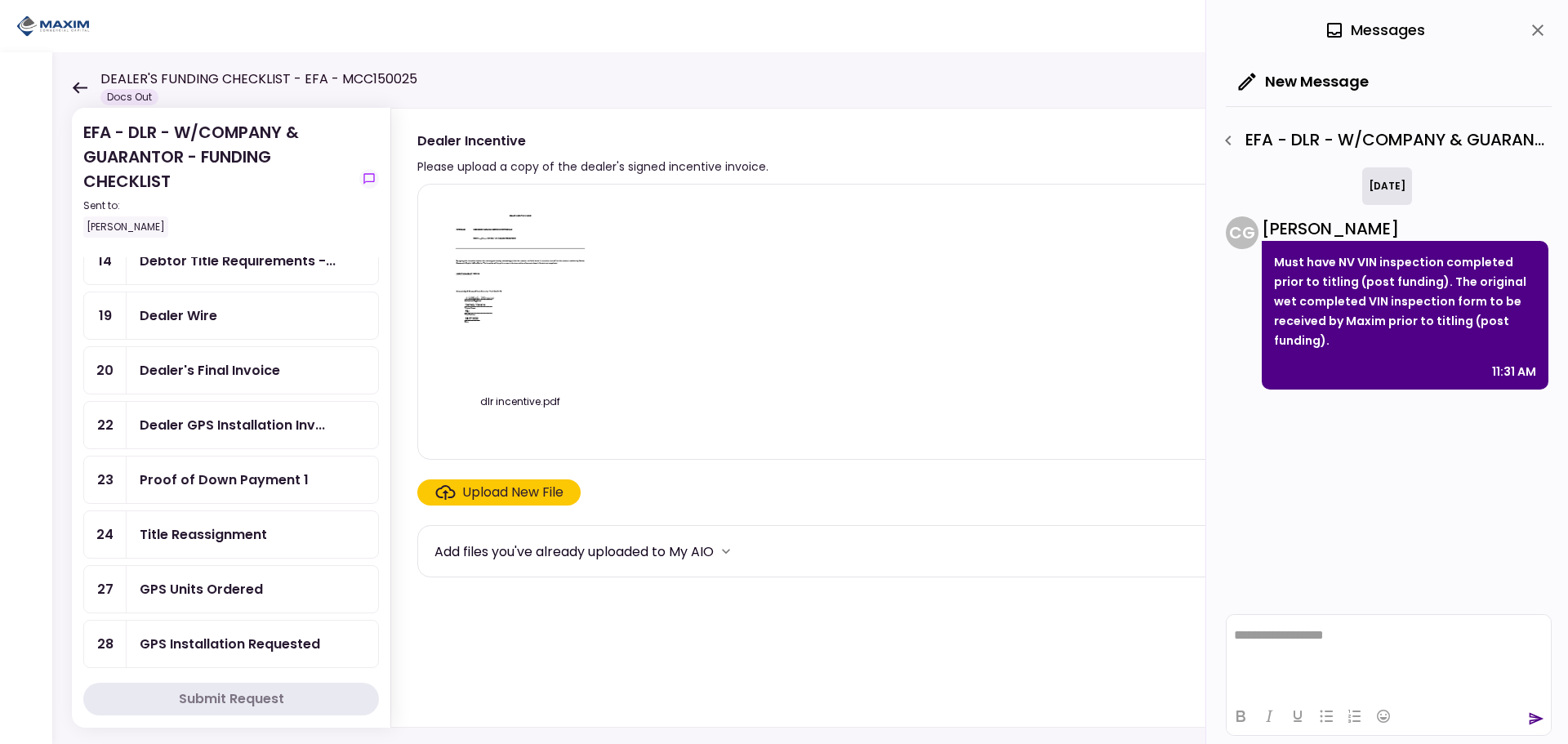
scroll to position [765, 0]
click at [223, 474] on div "GPS Units Ordered" at bounding box center [201, 479] width 123 height 21
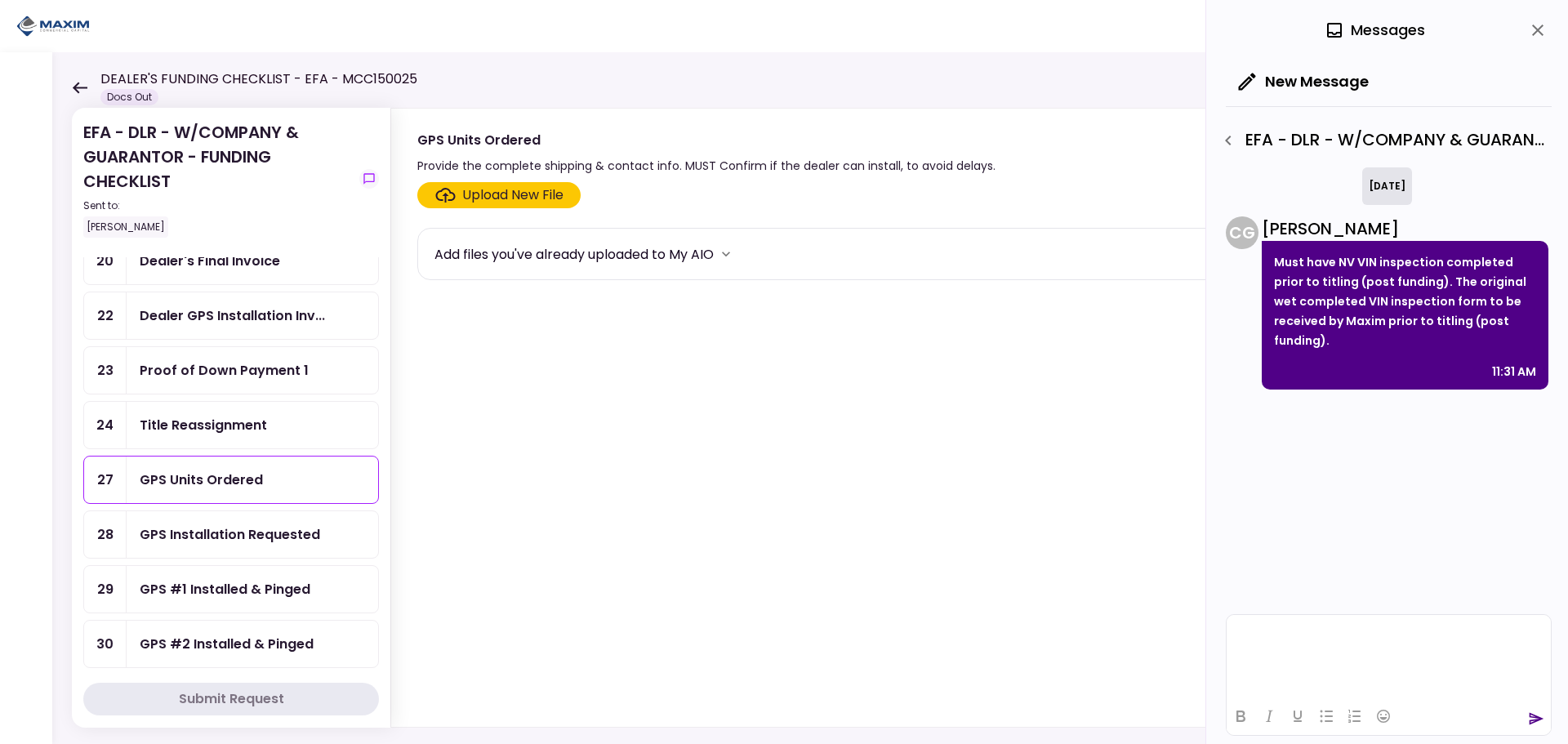
click at [1321, 649] on html at bounding box center [1388, 635] width 324 height 40
click at [1546, 35] on icon "close" at bounding box center [1538, 30] width 20 height 20
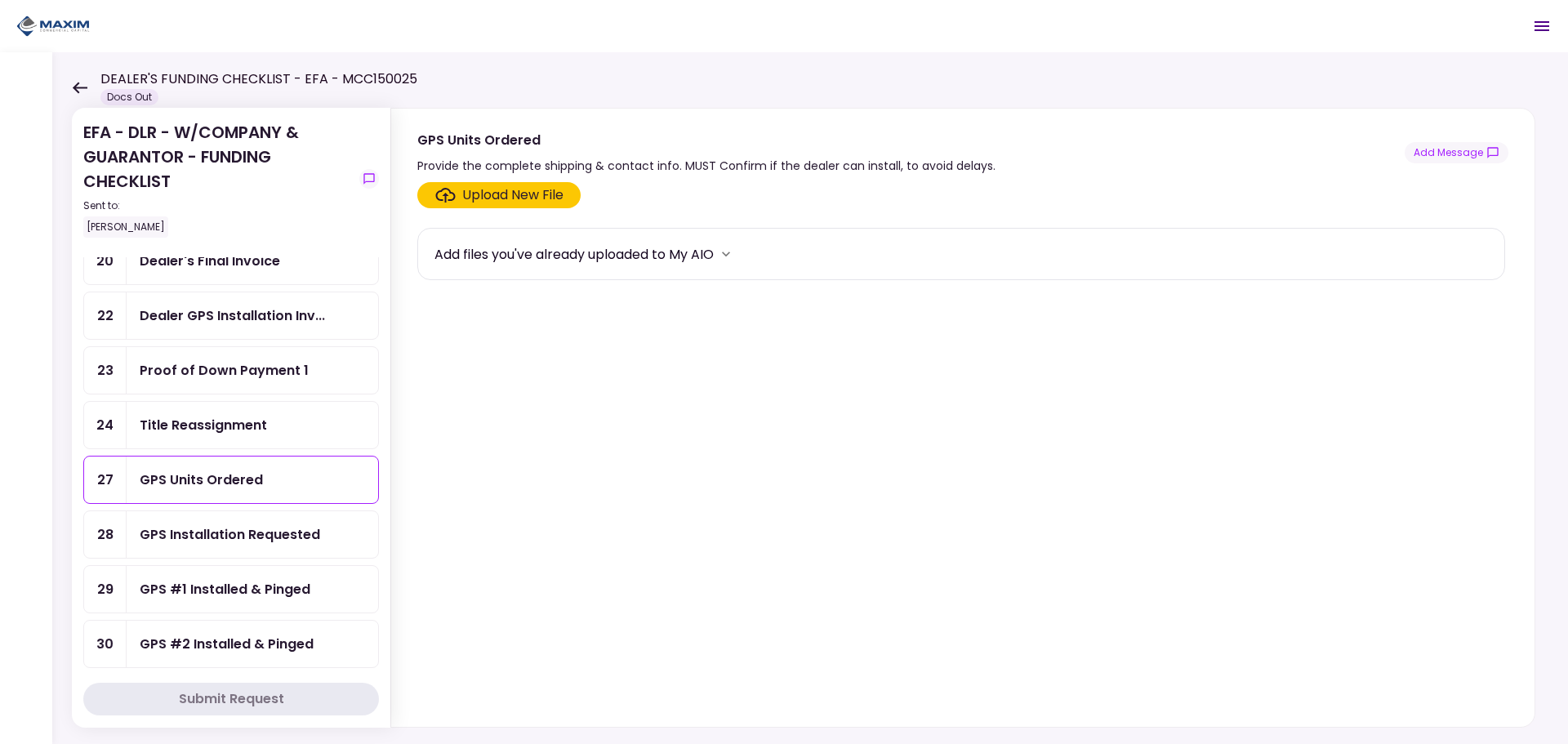
click at [198, 476] on div "GPS Units Ordered" at bounding box center [201, 479] width 123 height 21
click at [1454, 152] on button "Add Message" at bounding box center [1457, 153] width 103 height 21
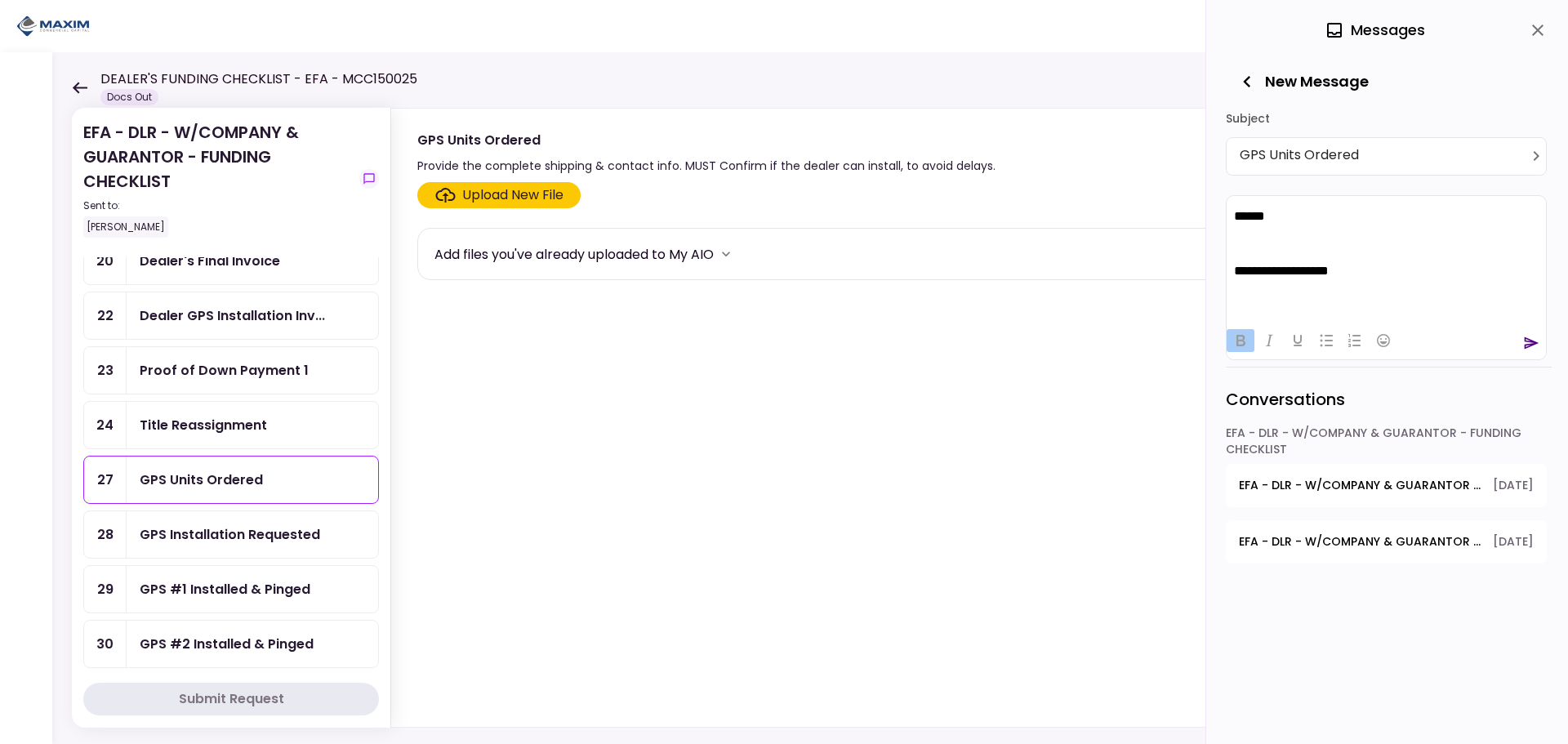
click at [1531, 343] on icon "send" at bounding box center [1531, 343] width 17 height 17
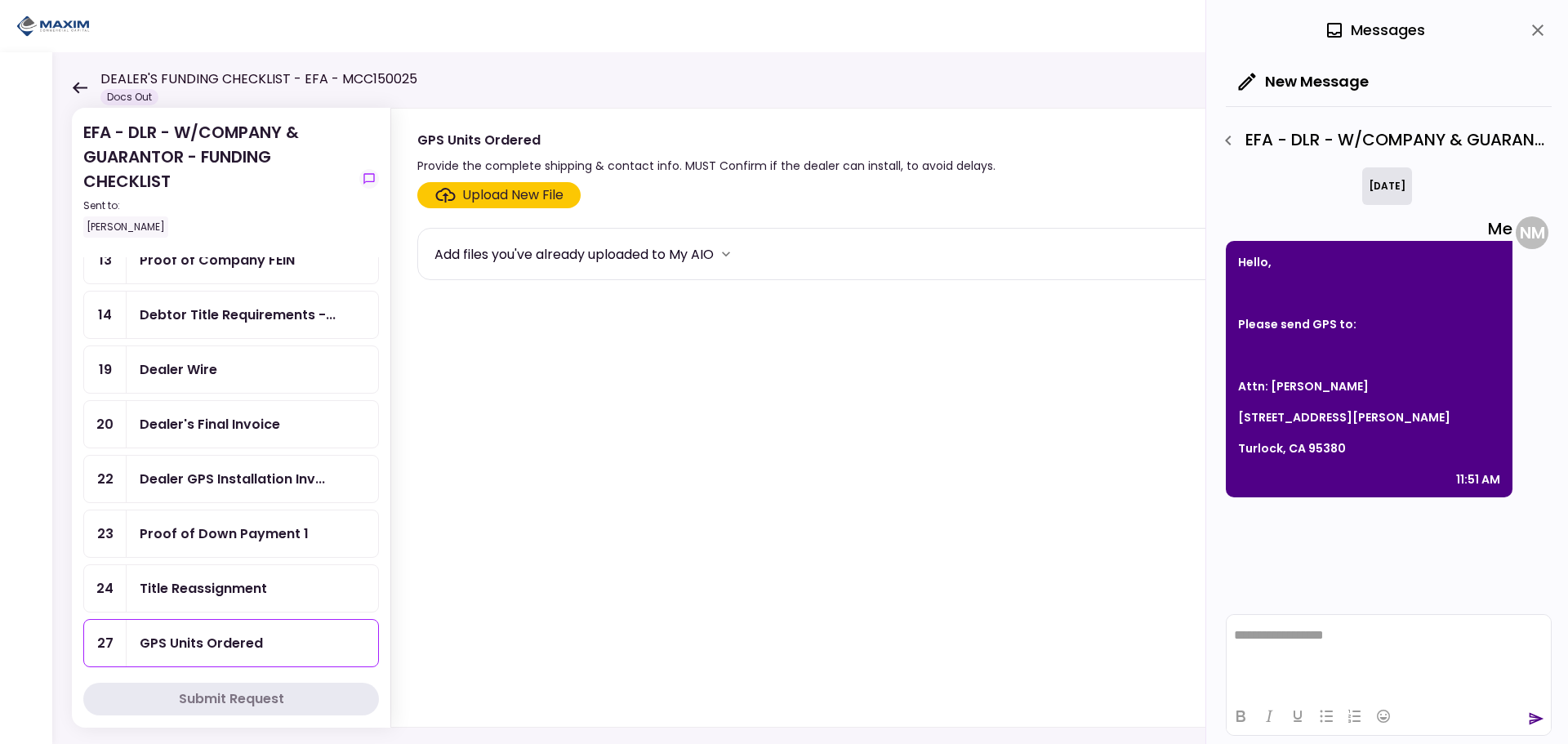
scroll to position [519, 0]
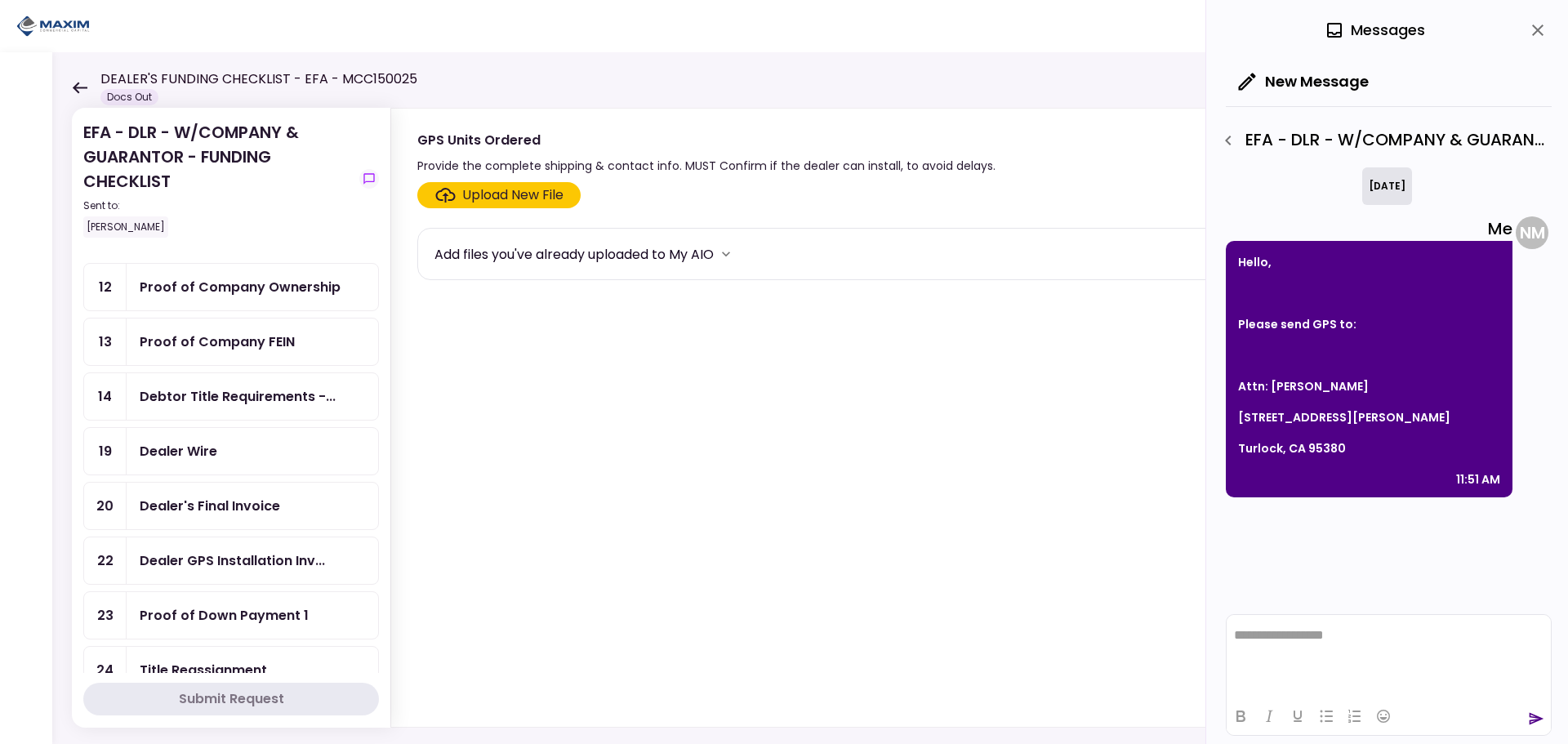
click at [217, 460] on div "Dealer Wire" at bounding box center [252, 451] width 226 height 21
click at [464, 206] on label "Upload New File" at bounding box center [498, 195] width 163 height 26
click at [0, 0] on input "Upload New File" at bounding box center [0, 0] width 0 height 0
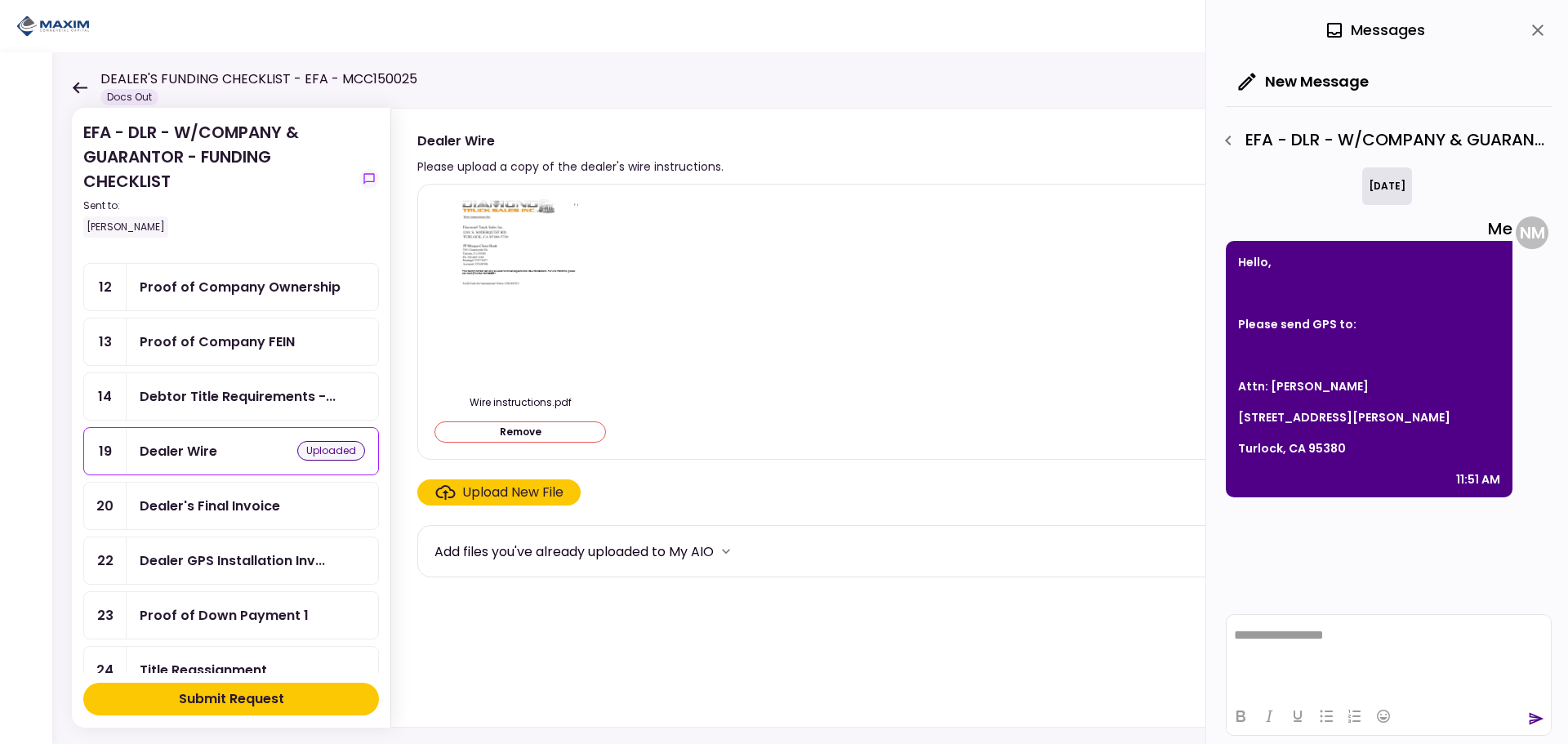
click at [212, 699] on div "Submit Request" at bounding box center [231, 699] width 105 height 20
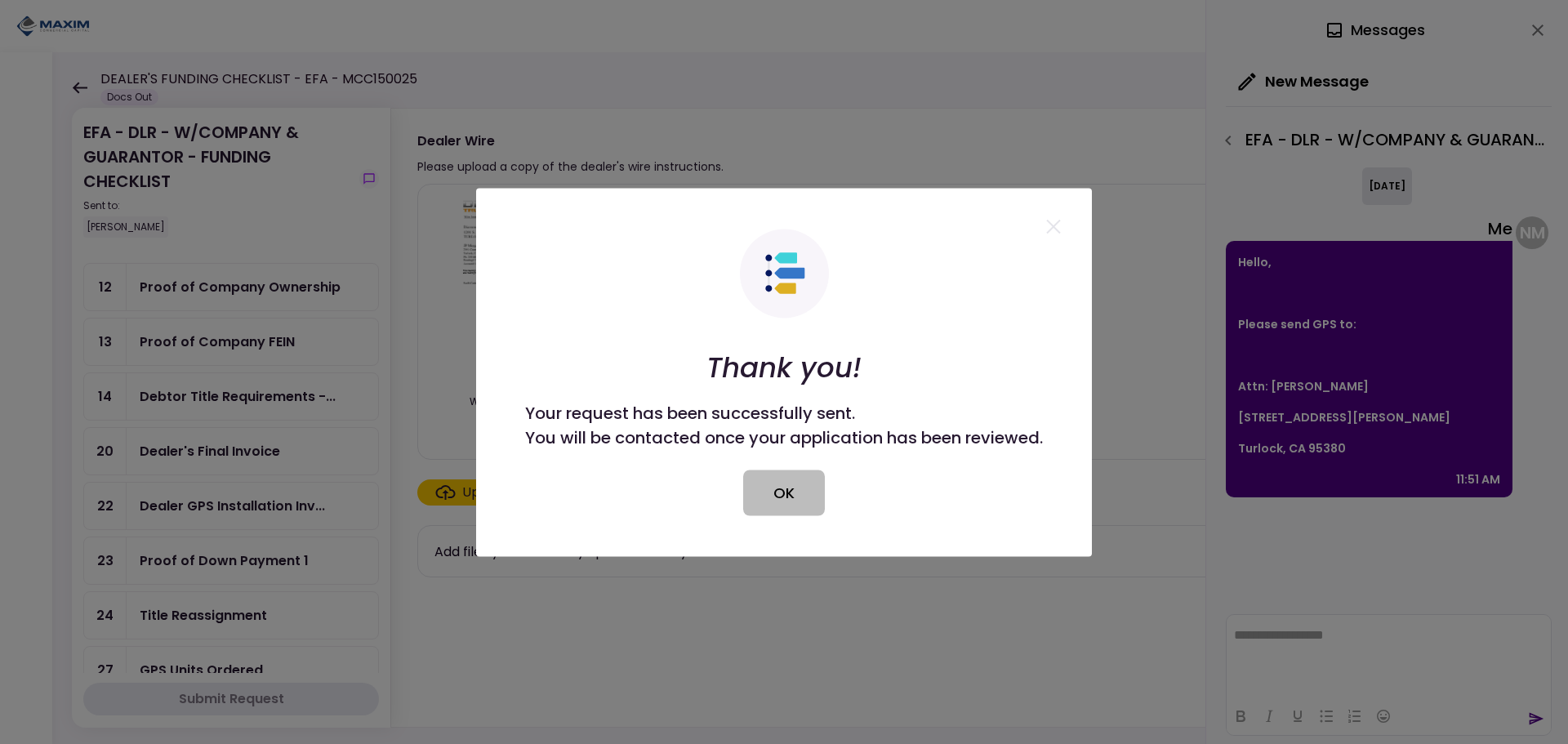
click at [806, 501] on button "OK" at bounding box center [784, 492] width 82 height 46
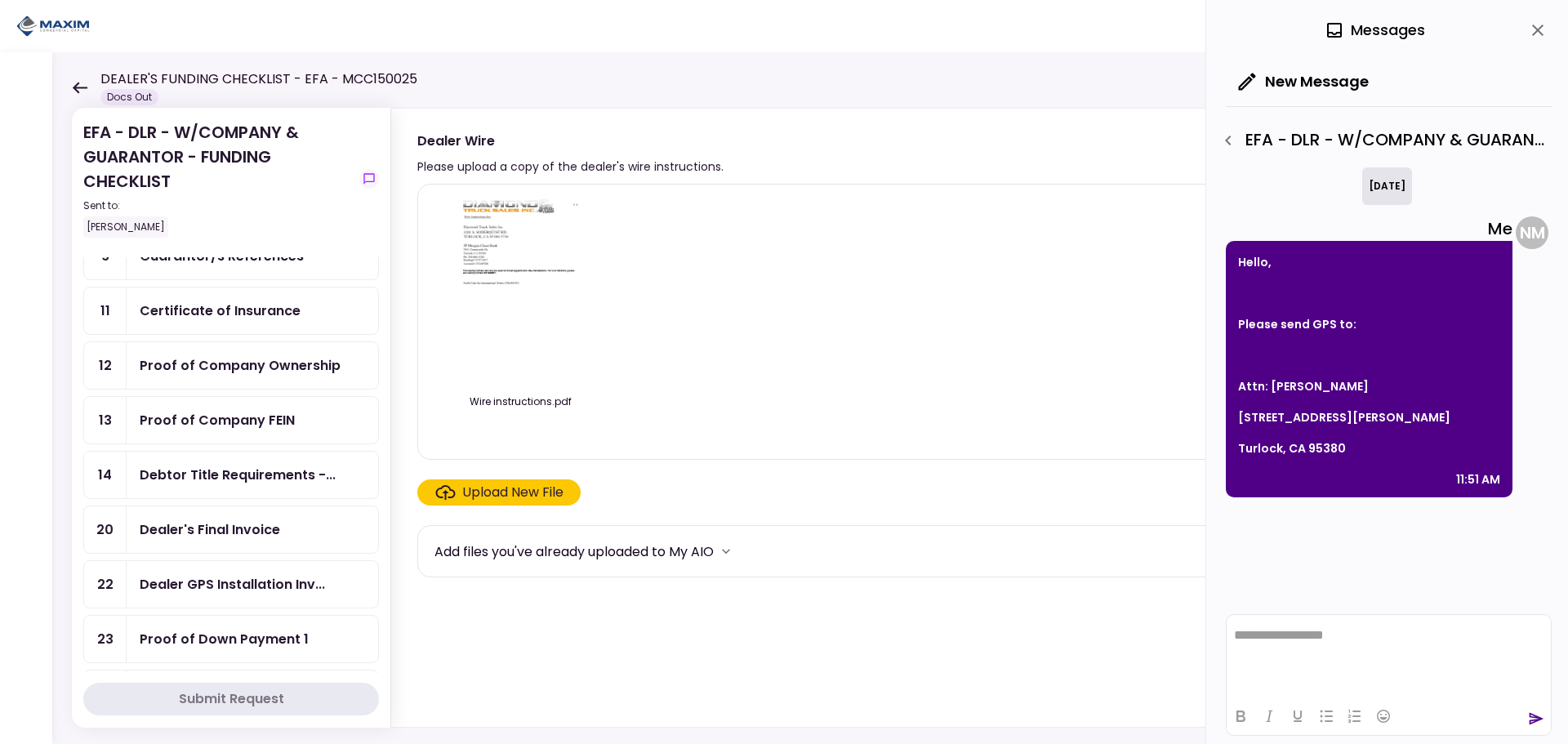
scroll to position [490, 0]
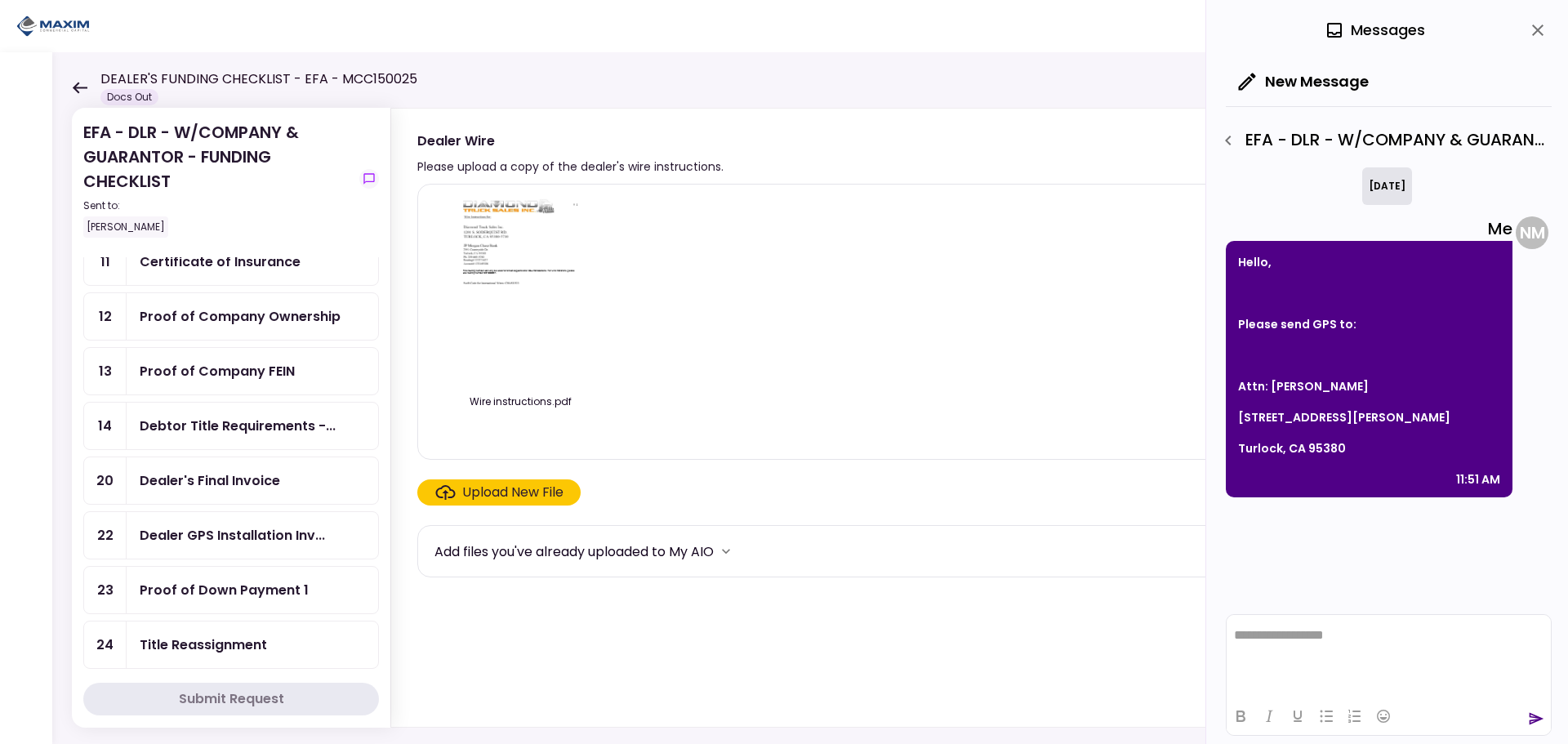
click at [258, 436] on div "Debtor Title Requirements -..." at bounding box center [253, 426] width 252 height 47
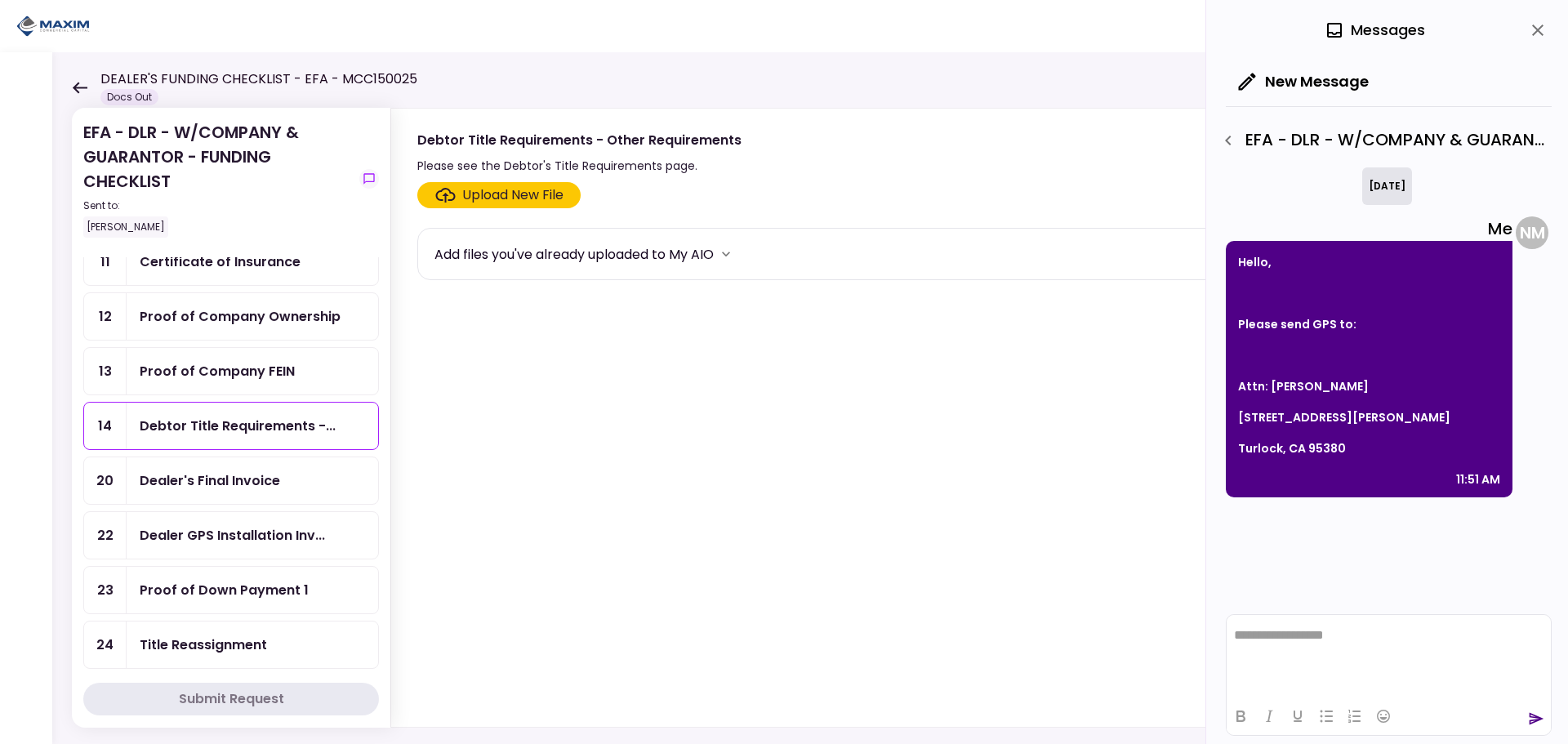
click at [255, 482] on div "Dealer's Final Invoice" at bounding box center [210, 480] width 141 height 21
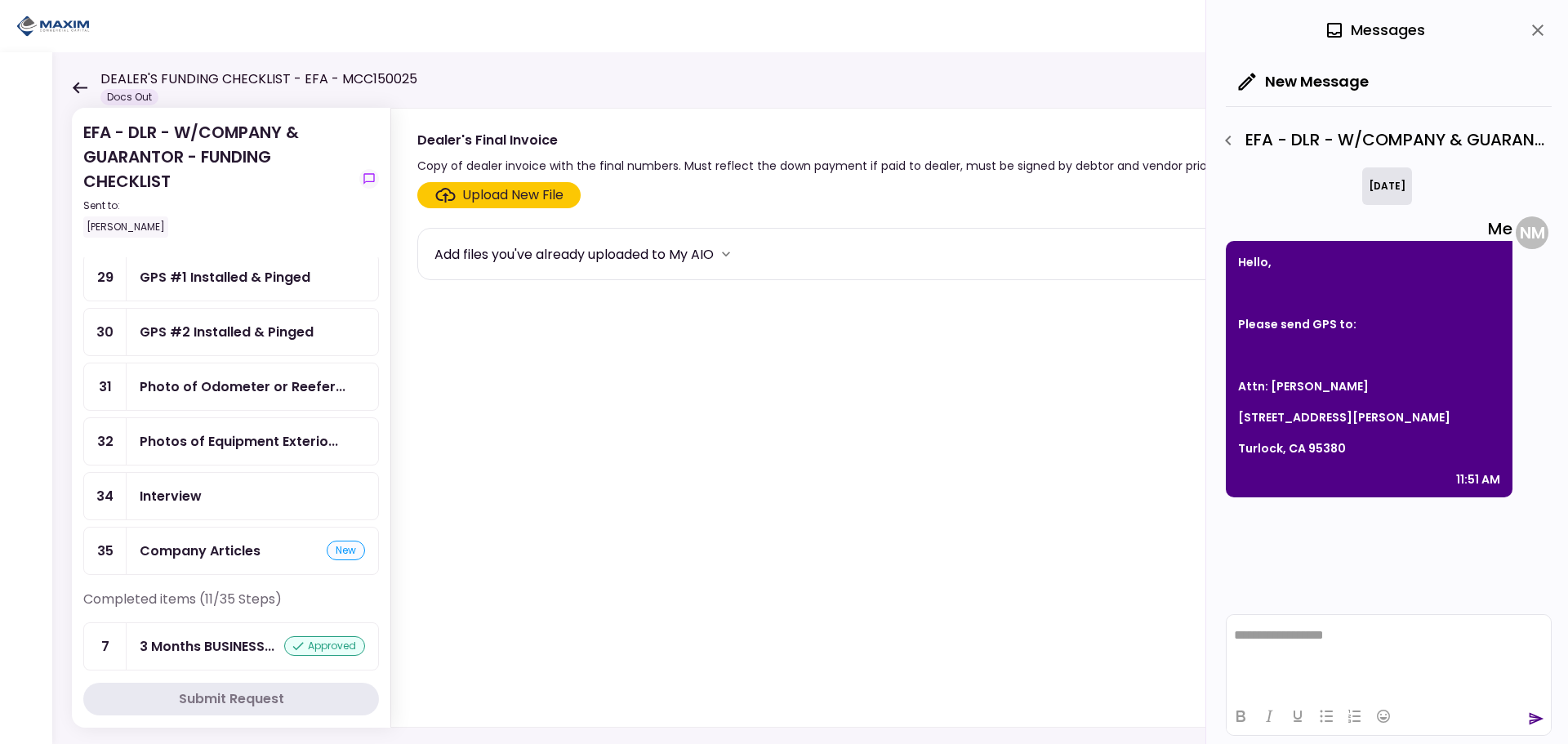
scroll to position [1061, 0]
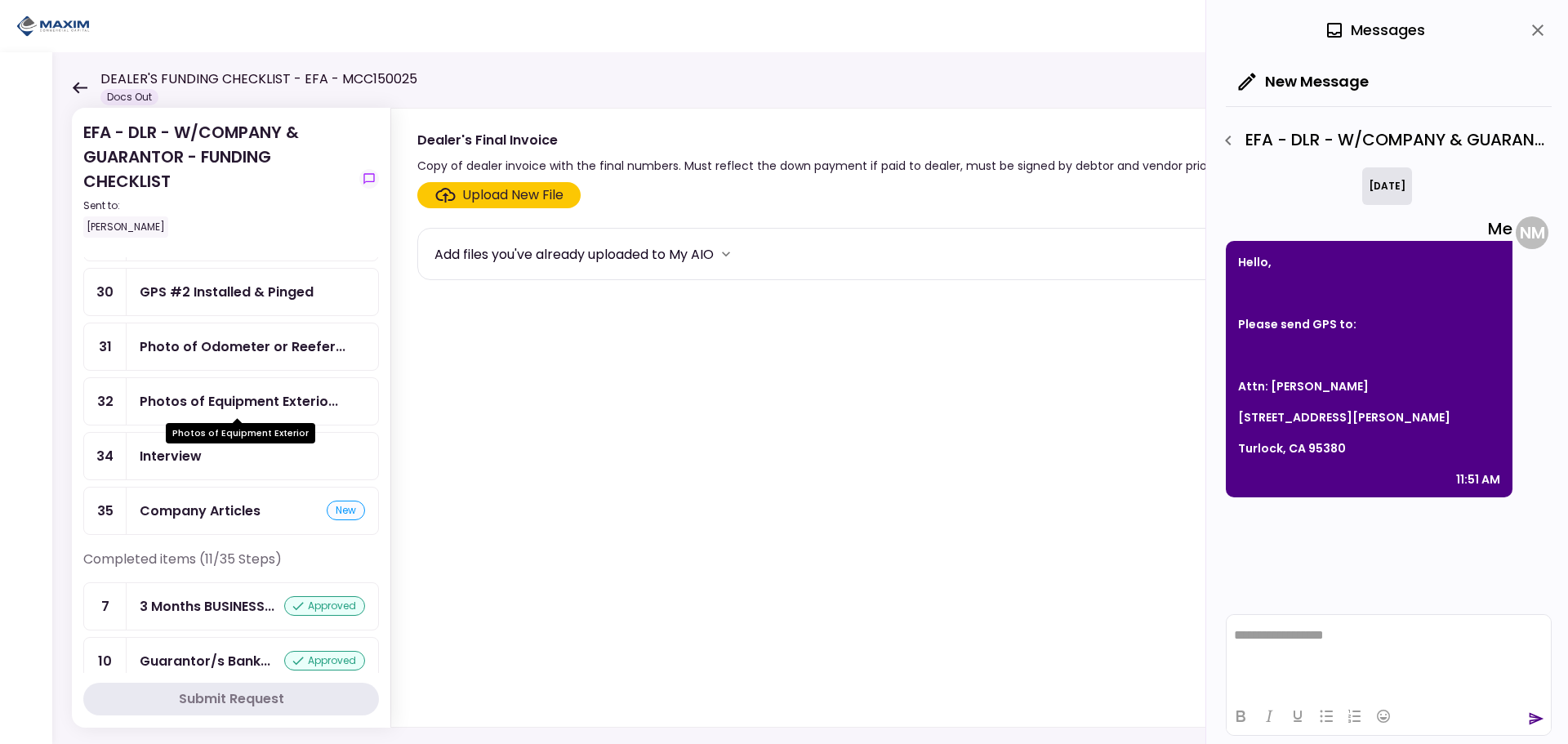
click at [286, 407] on div "Photos of Equipment Exterio..." at bounding box center [238, 401] width 198 height 21
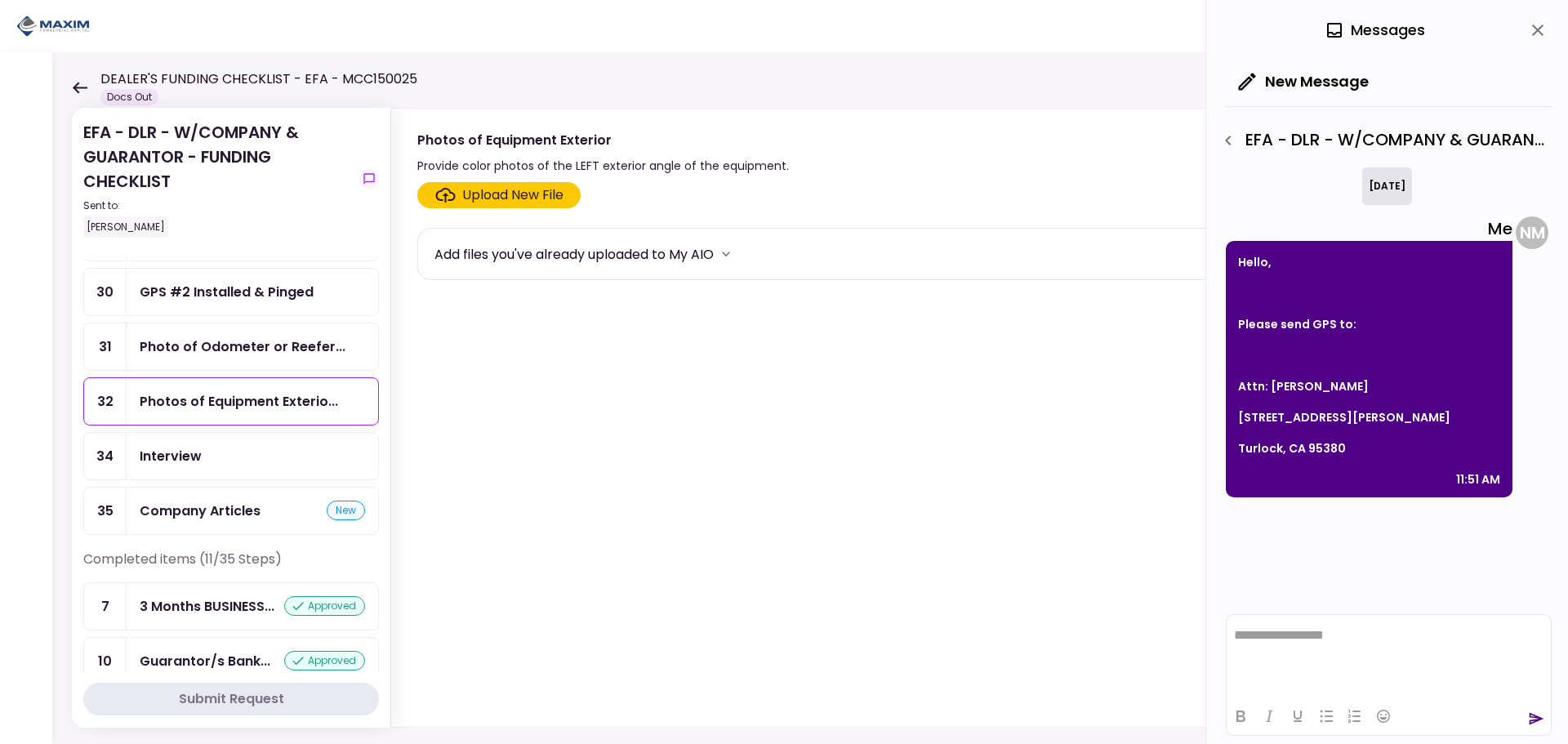
click at [525, 186] on div "Upload New File" at bounding box center [513, 195] width 102 height 20
click at [0, 0] on input "Upload New File" at bounding box center [0, 0] width 0 height 0
click at [502, 196] on div "Upload New File" at bounding box center [513, 195] width 102 height 20
click at [0, 0] on input "Upload New File" at bounding box center [0, 0] width 0 height 0
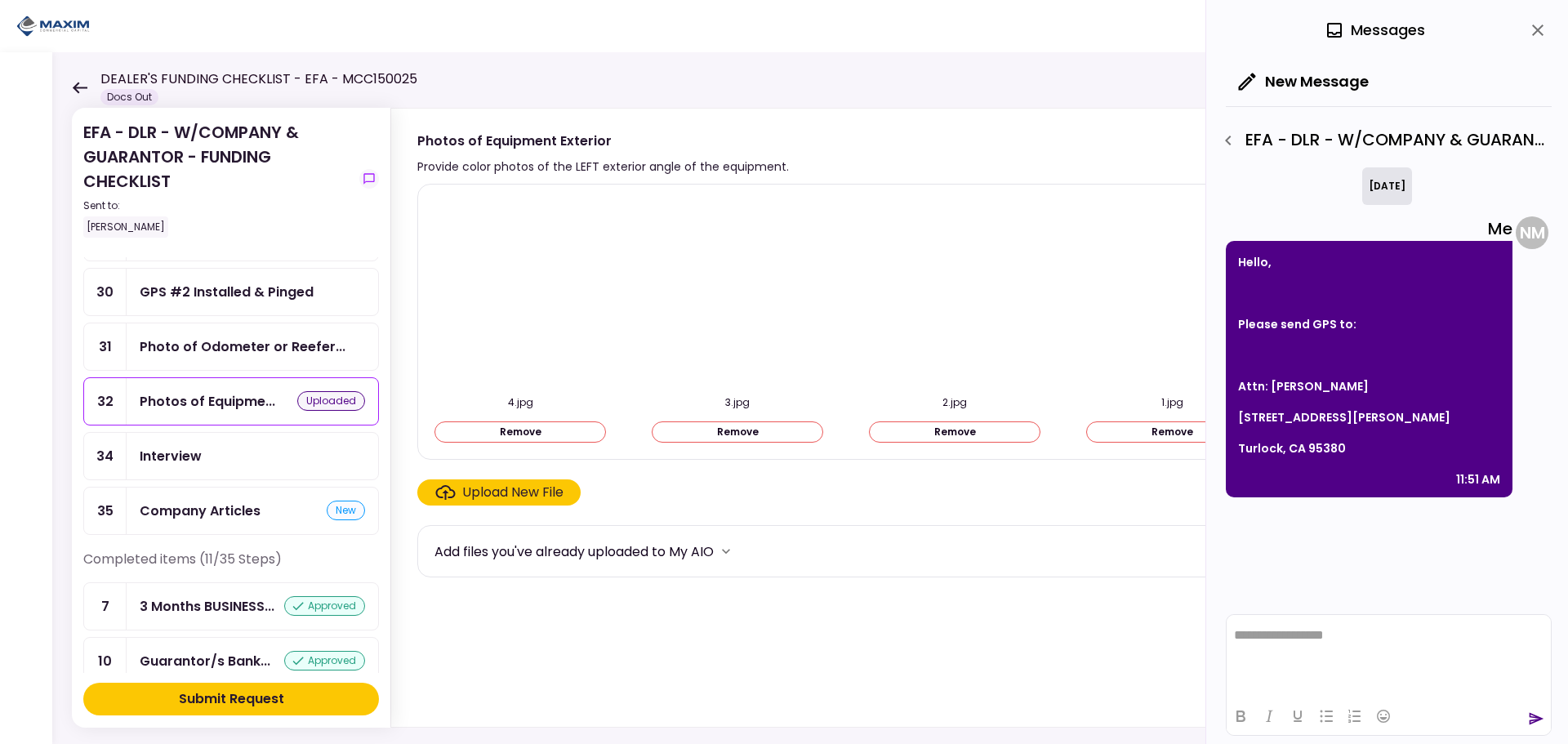
click at [222, 693] on div "Submit Request" at bounding box center [231, 699] width 105 height 20
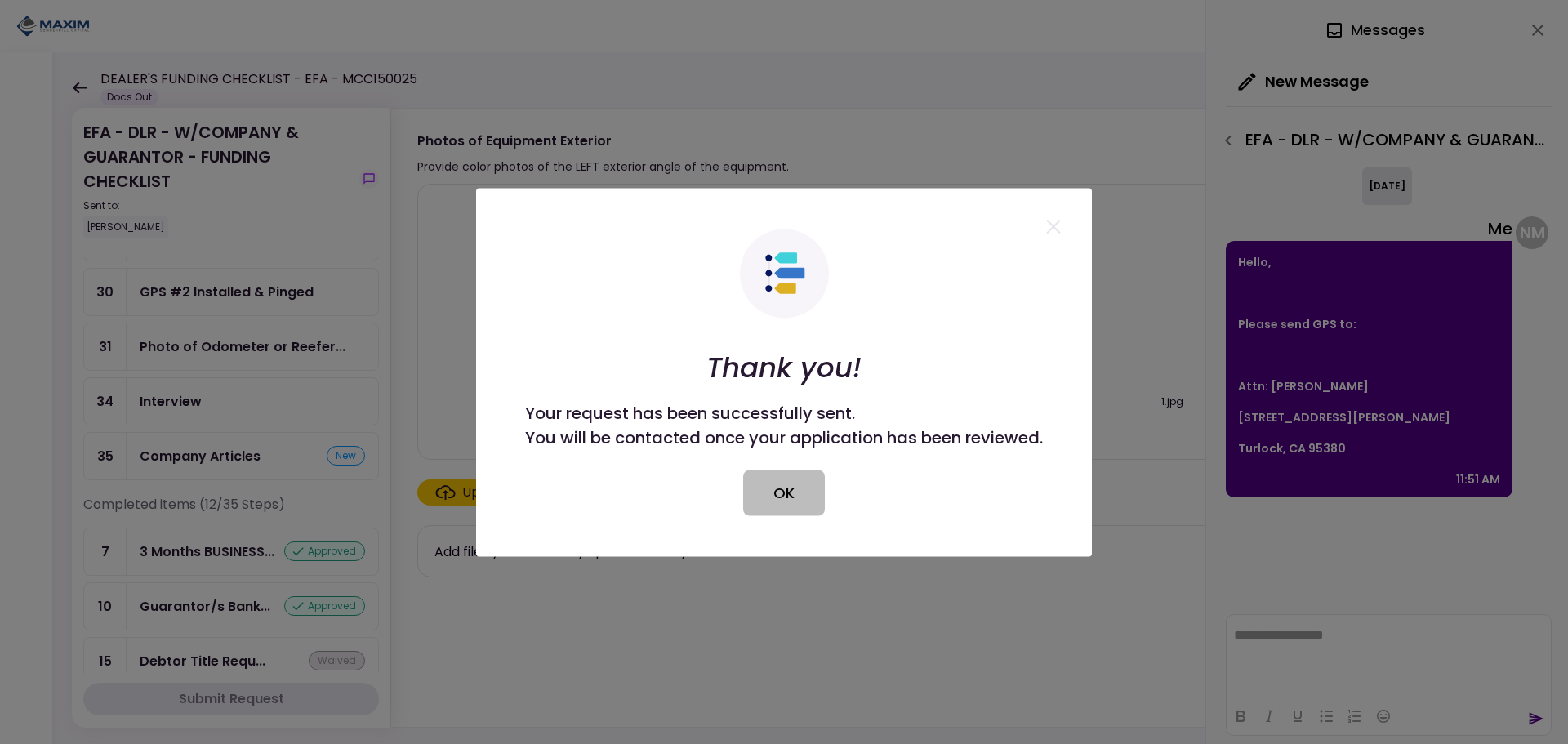
click at [774, 497] on button "OK" at bounding box center [784, 492] width 82 height 46
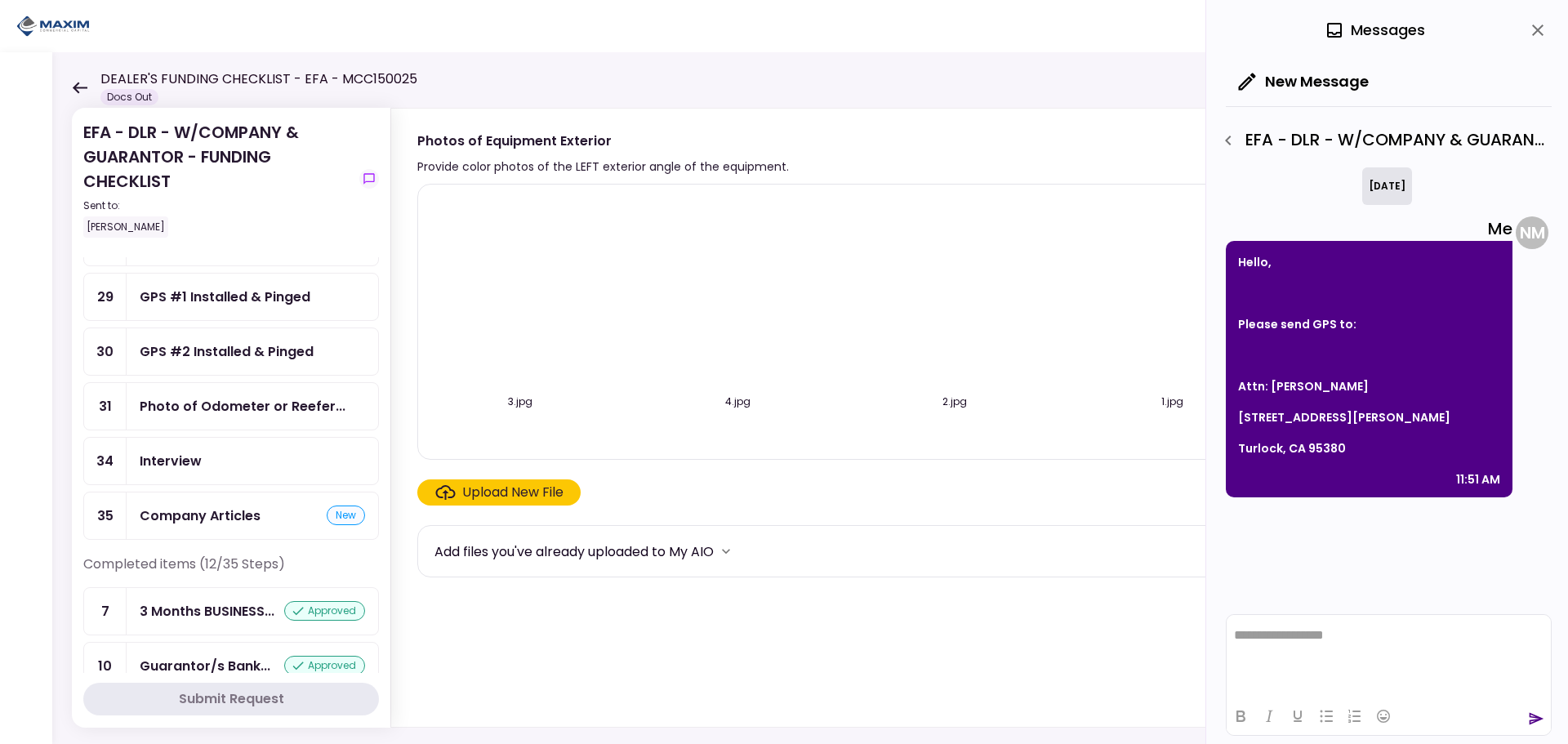
scroll to position [980, 0]
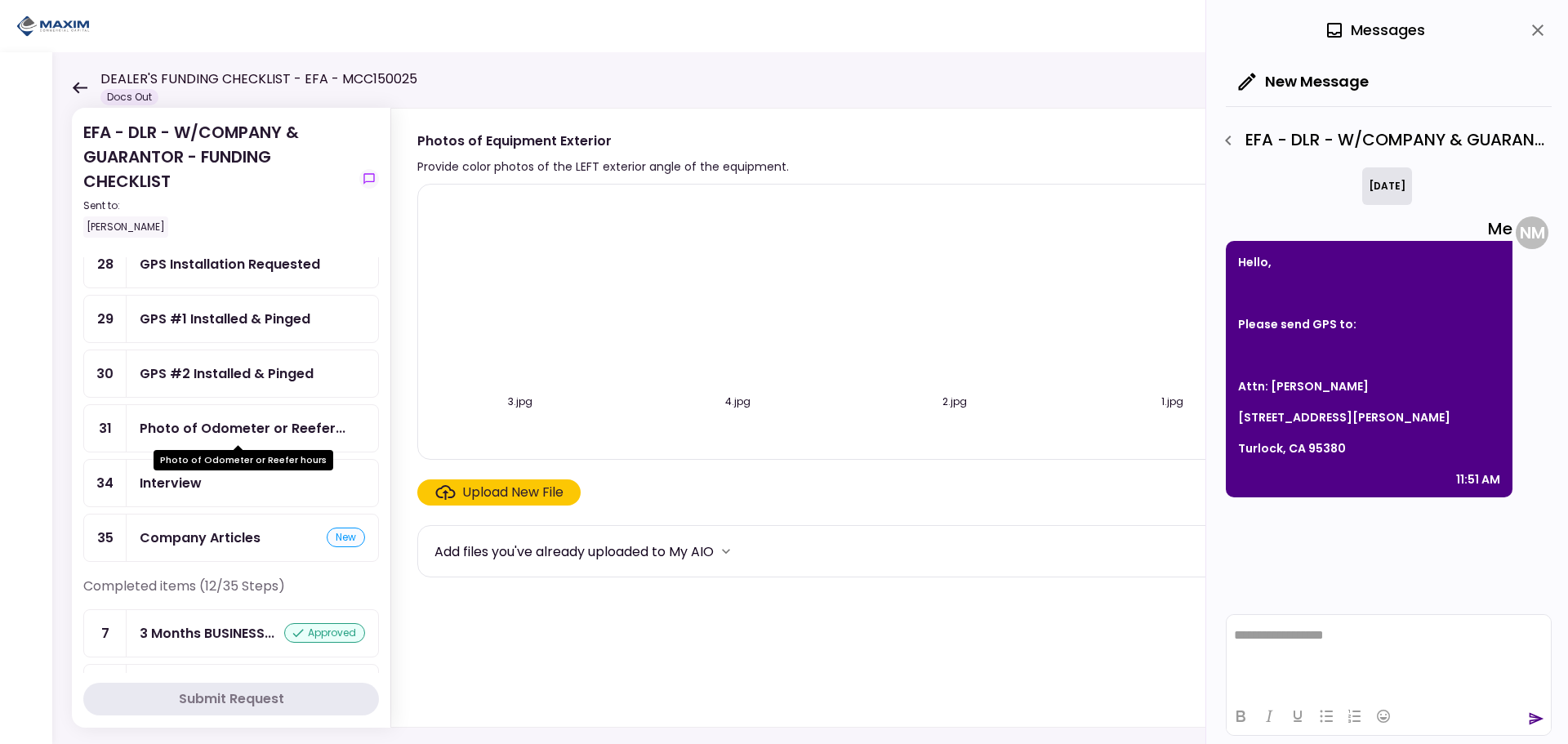
click at [273, 434] on div "Photo of Odometer or Reefer..." at bounding box center [242, 428] width 206 height 21
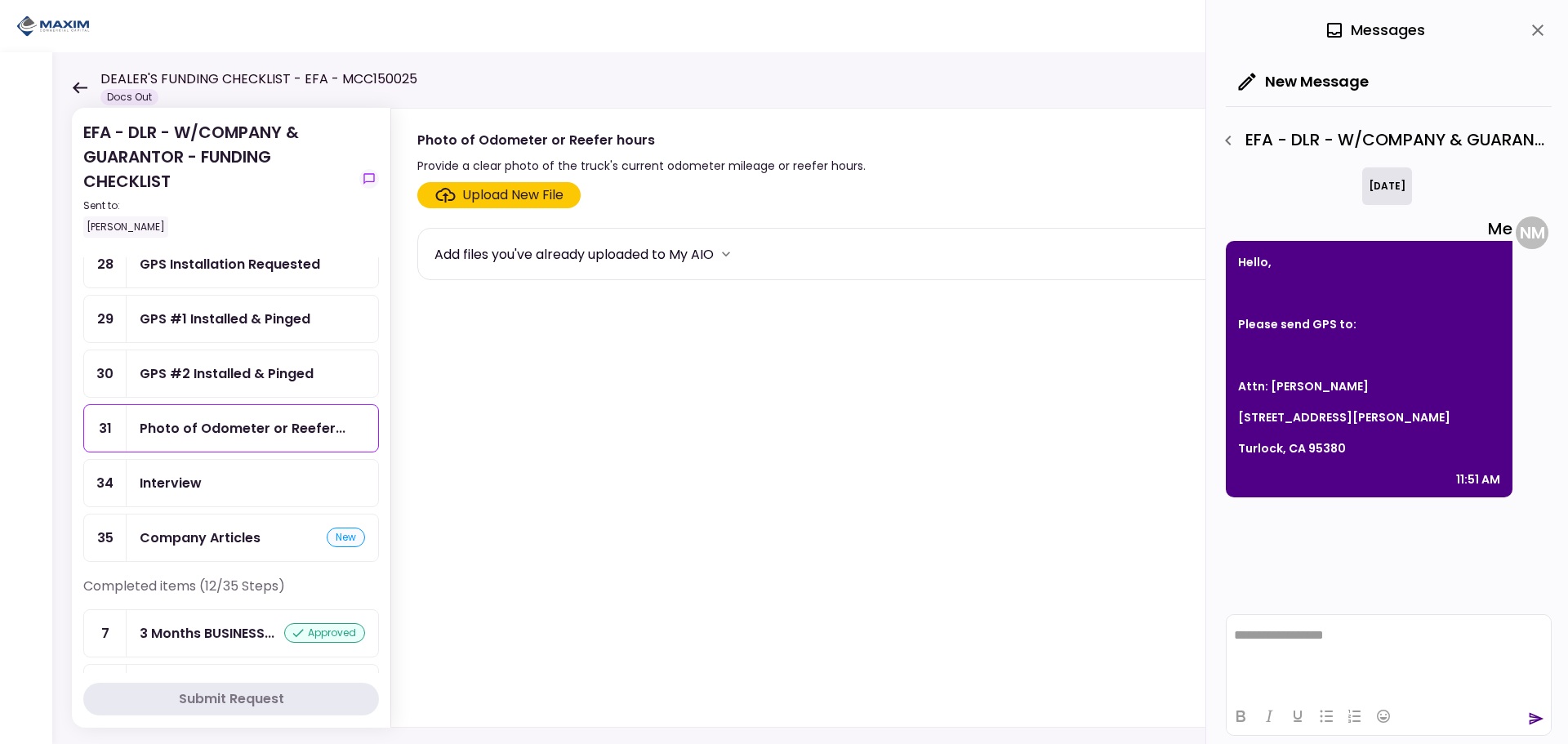
click at [538, 198] on div "Upload New File" at bounding box center [513, 195] width 102 height 20
click at [0, 0] on input "Upload New File" at bounding box center [0, 0] width 0 height 0
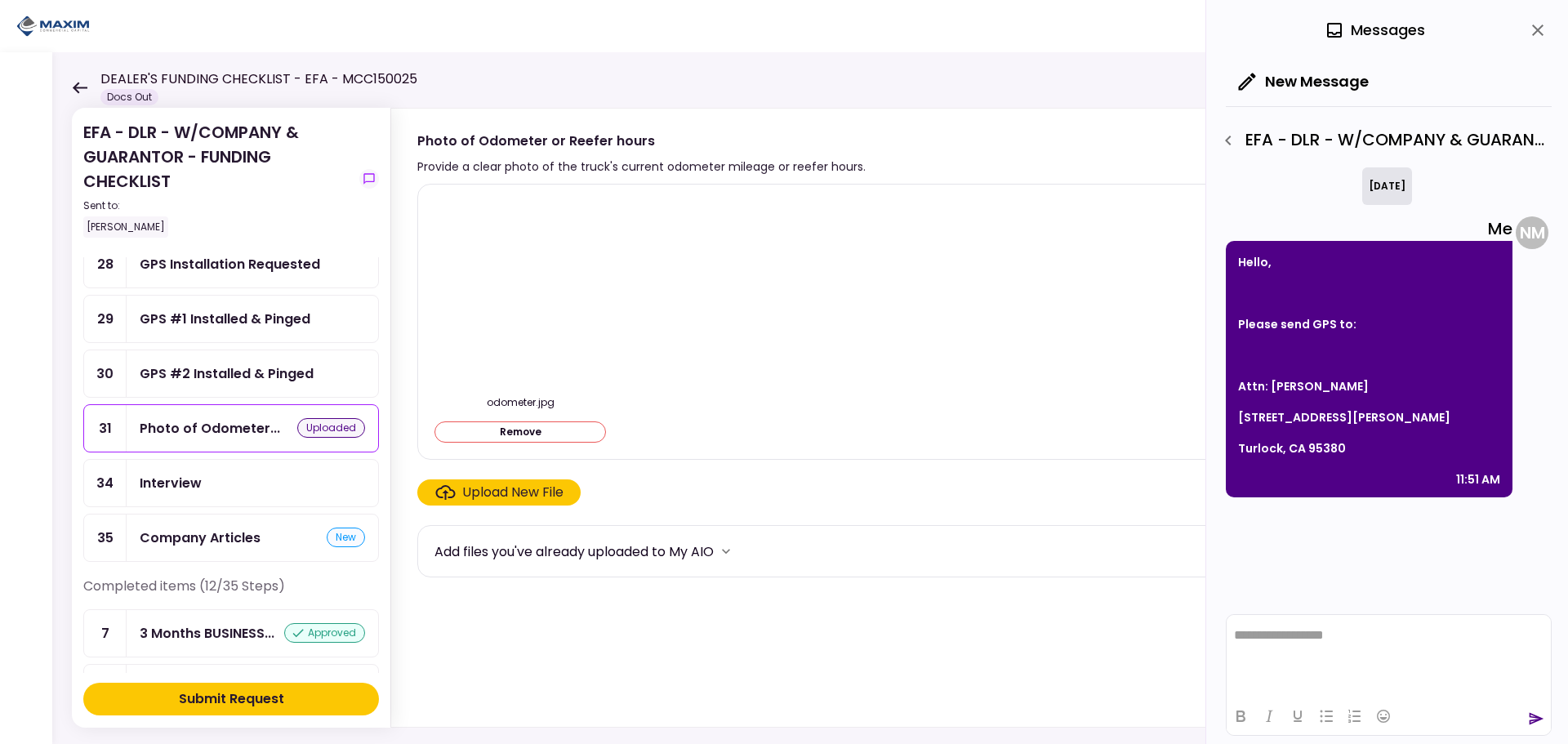
click at [220, 709] on button "Submit Request" at bounding box center [230, 698] width 296 height 32
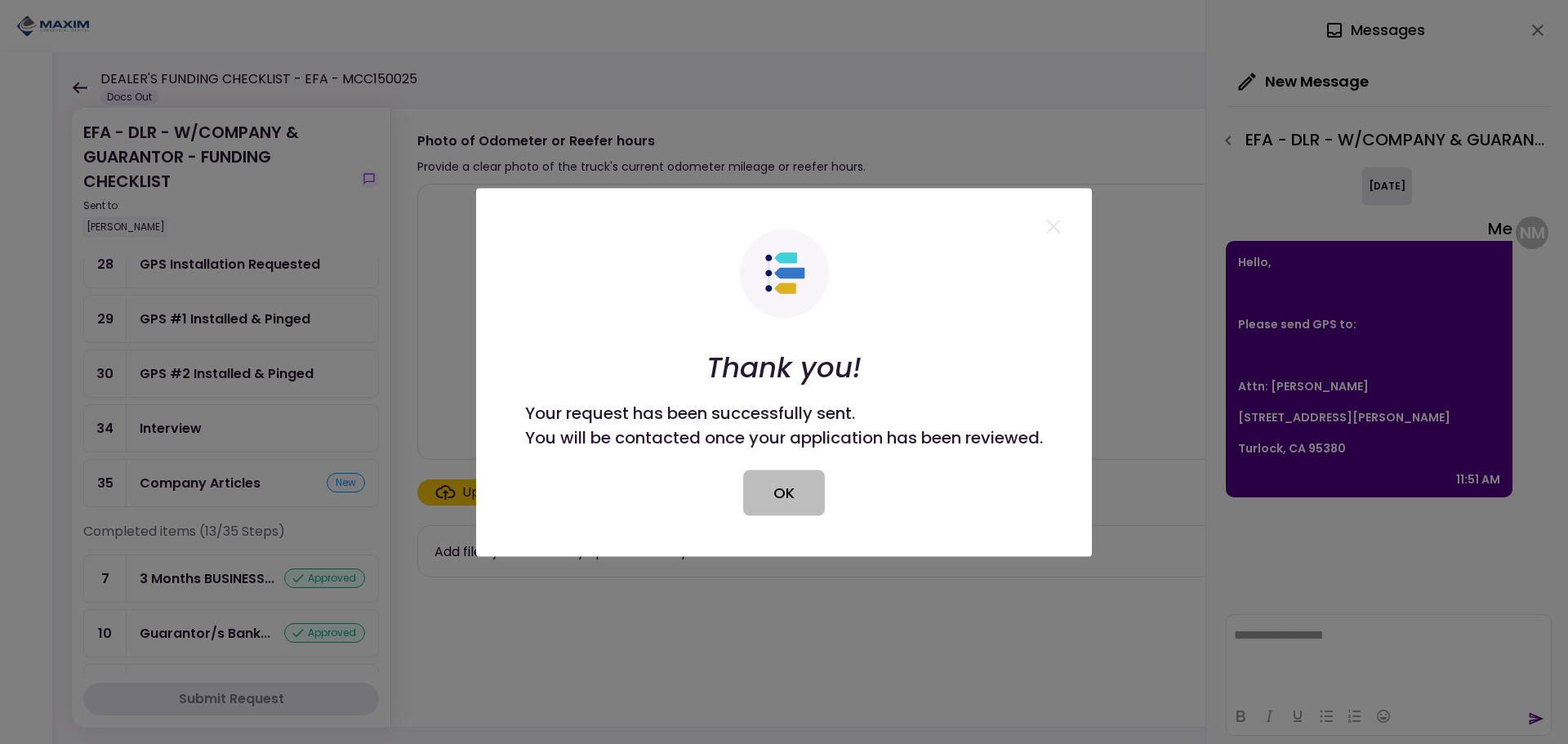
click at [795, 497] on button "OK" at bounding box center [784, 492] width 82 height 46
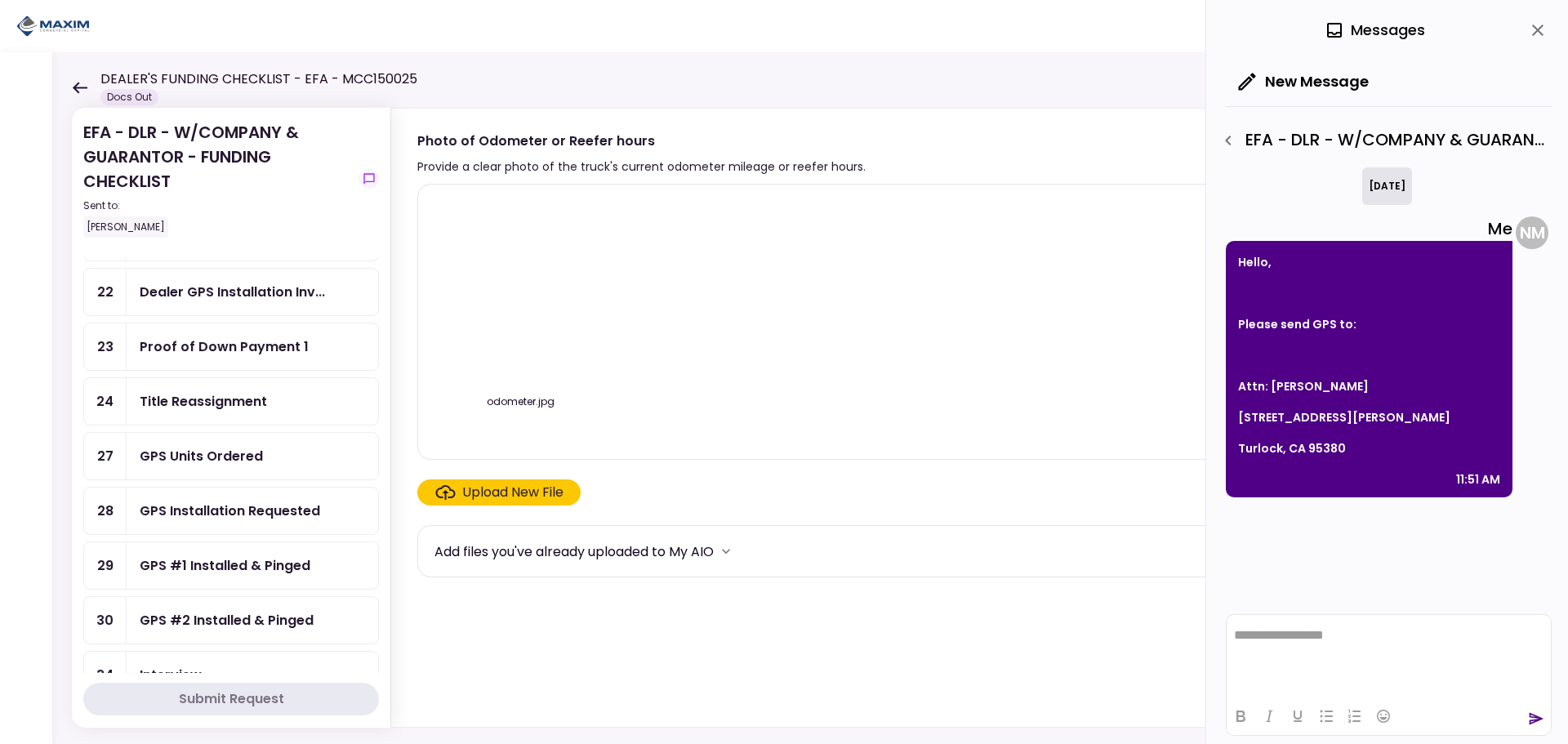
scroll to position [735, 0]
